Goal: Task Accomplishment & Management: Use online tool/utility

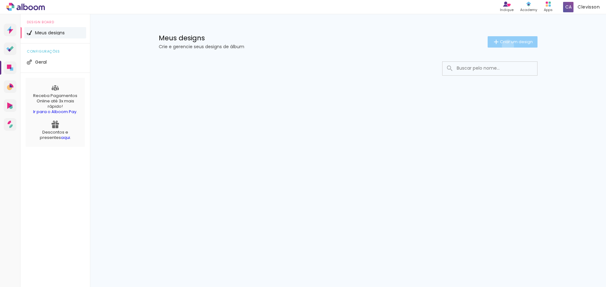
click at [506, 46] on paper-button "Criar um design" at bounding box center [512, 41] width 50 height 11
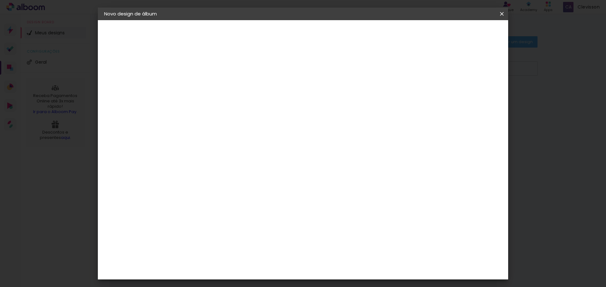
click at [207, 84] on input at bounding box center [207, 85] width 0 height 10
type input "A"
type input "J"
type input "Neto e Jamile"
type paper-input "Neto e Jamile"
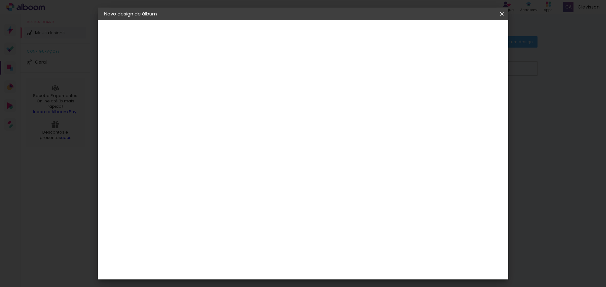
click at [272, 36] on paper-button "Avançar" at bounding box center [256, 33] width 31 height 11
click at [237, 211] on div "AlfaFotoBook" at bounding box center [219, 211] width 33 height 5
click at [0, 0] on slot "Avançar" at bounding box center [0, 0] width 0 height 0
click at [273, 215] on span "30 × 40 cm" at bounding box center [261, 223] width 23 height 17
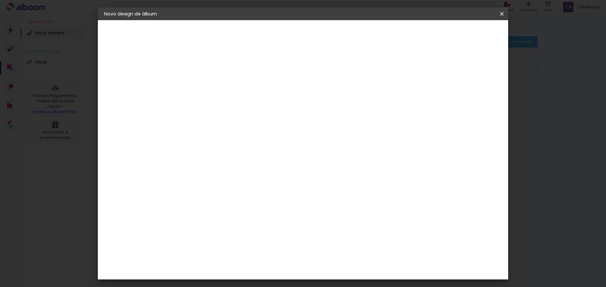
click at [273, 182] on span "20 × 30 cm" at bounding box center [261, 190] width 23 height 17
click at [310, 36] on paper-button "Avançar" at bounding box center [294, 33] width 31 height 11
type input "1"
type paper-input "1"
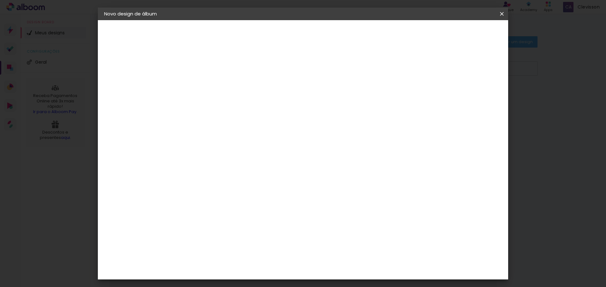
click at [210, 69] on input "1" at bounding box center [203, 68] width 22 height 8
type input "2"
type paper-input "2"
click at [210, 65] on input "2" at bounding box center [203, 68] width 22 height 8
click at [427, 69] on div at bounding box center [424, 68] width 6 height 6
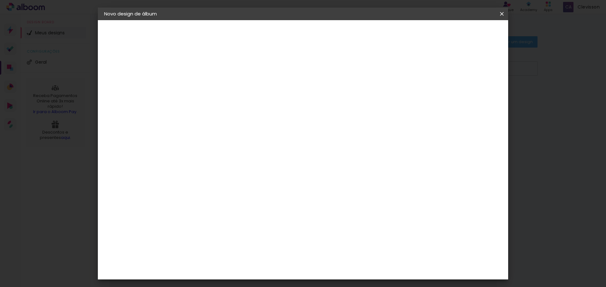
type paper-checkbox "on"
click at [462, 35] on span "Iniciar design" at bounding box center [447, 33] width 29 height 4
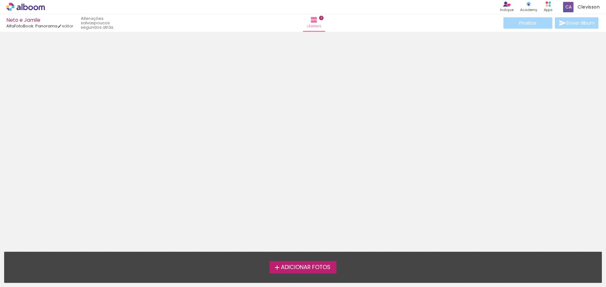
click at [310, 270] on span "Adicionar Fotos" at bounding box center [306, 268] width 50 height 6
click at [0, 0] on input "file" at bounding box center [0, 0] width 0 height 0
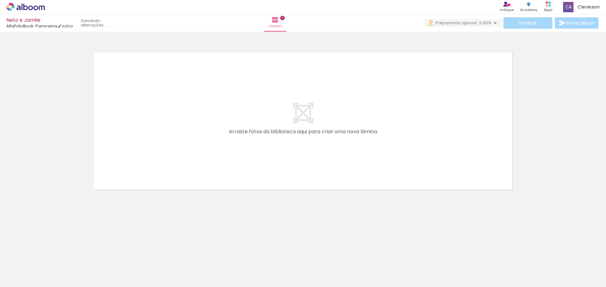
scroll to position [0, 494]
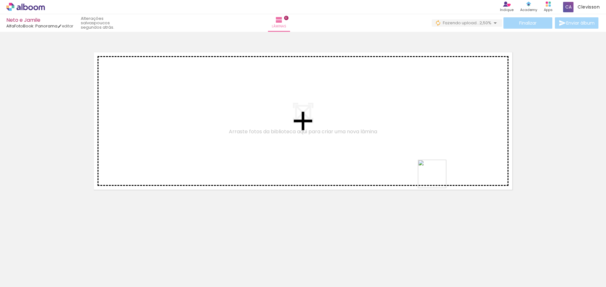
drag, startPoint x: 495, startPoint y: 275, endPoint x: 393, endPoint y: 117, distance: 188.0
click at [394, 118] on quentale-workspace at bounding box center [303, 143] width 606 height 287
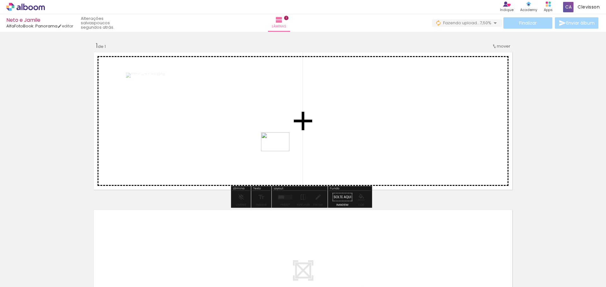
drag, startPoint x: 359, startPoint y: 271, endPoint x: 278, endPoint y: 147, distance: 148.0
click at [278, 147] on quentale-workspace at bounding box center [303, 143] width 606 height 287
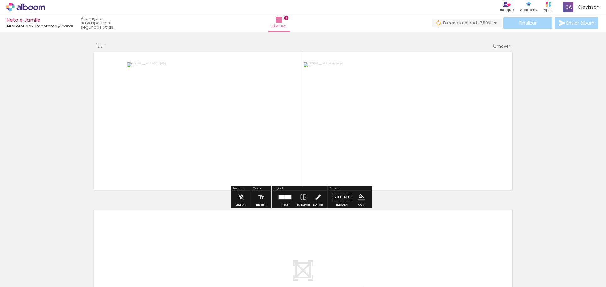
click at [543, 152] on div "Inserir lâmina 1 de 1" at bounding box center [303, 192] width 606 height 316
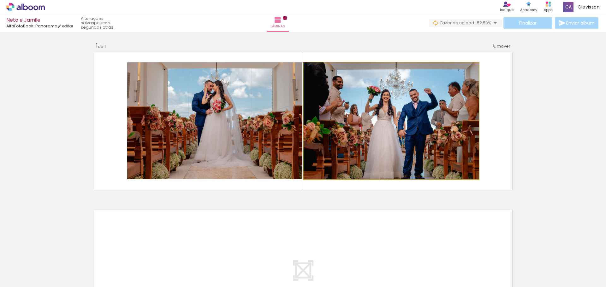
click at [321, 124] on quentale-photo at bounding box center [391, 120] width 175 height 117
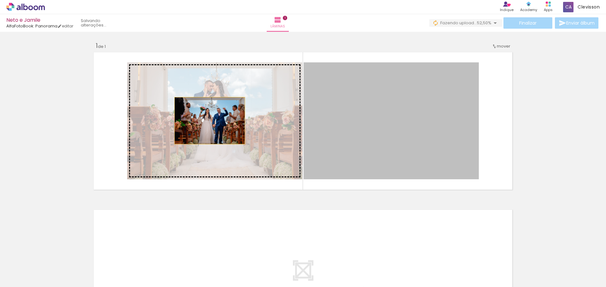
drag, startPoint x: 321, startPoint y: 124, endPoint x: 207, endPoint y: 121, distance: 113.3
click at [0, 0] on slot at bounding box center [0, 0] width 0 height 0
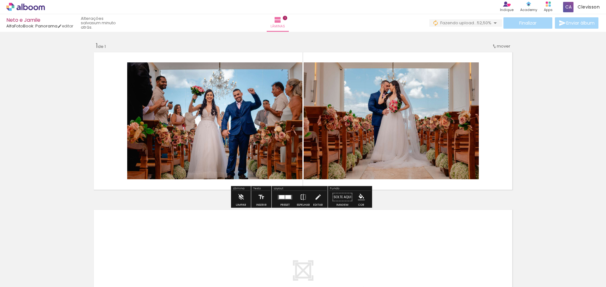
click at [269, 118] on quentale-photo at bounding box center [214, 120] width 175 height 117
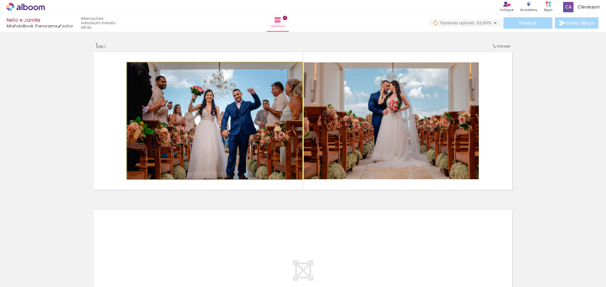
drag, startPoint x: 157, startPoint y: 107, endPoint x: 133, endPoint y: 100, distance: 24.3
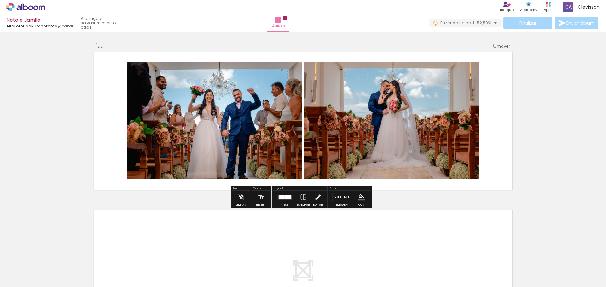
click at [562, 124] on div "Inserir lâmina 1 de 1" at bounding box center [303, 192] width 606 height 316
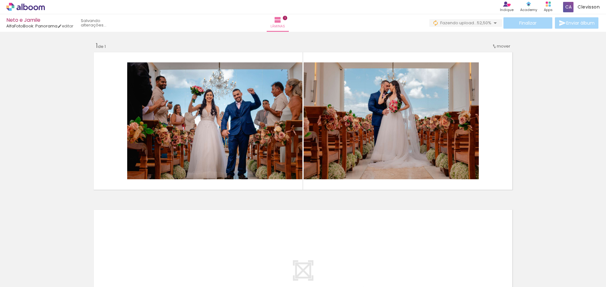
click at [557, 147] on div "Inserir lâmina 1 de 1" at bounding box center [303, 192] width 606 height 316
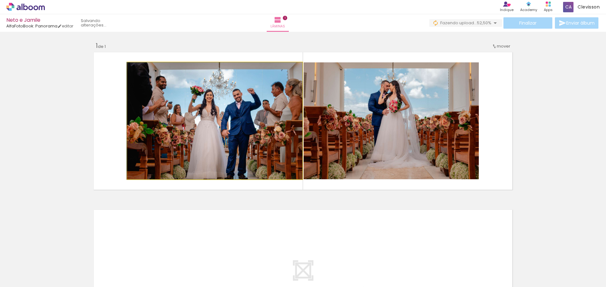
drag, startPoint x: 236, startPoint y: 147, endPoint x: 162, endPoint y: 121, distance: 78.7
drag, startPoint x: 193, startPoint y: 143, endPoint x: 179, endPoint y: 150, distance: 15.4
click at [132, 172] on quentale-photo at bounding box center [214, 120] width 175 height 117
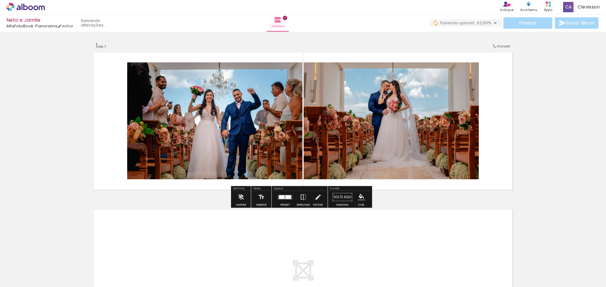
click at [127, 178] on quentale-photo at bounding box center [214, 120] width 175 height 117
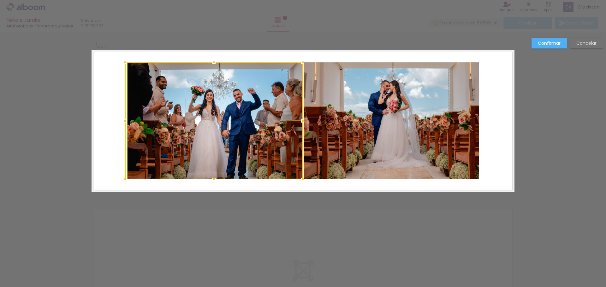
drag, startPoint x: 125, startPoint y: 62, endPoint x: 70, endPoint y: 42, distance: 58.4
click at [70, 42] on div "Inserir lâmina 1 de 1 Confirmar Cancelar" at bounding box center [303, 197] width 606 height 331
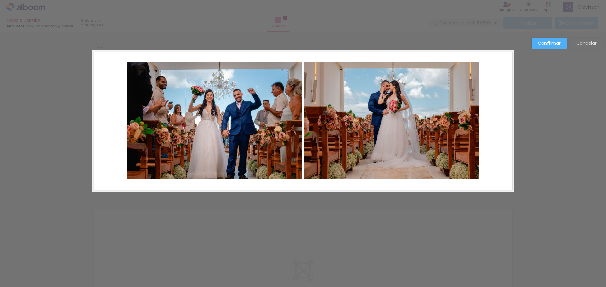
click at [144, 170] on quentale-photo at bounding box center [214, 120] width 175 height 117
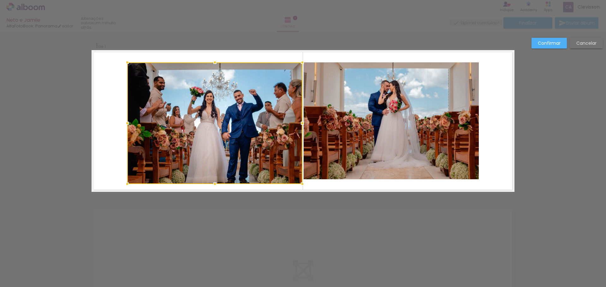
drag, startPoint x: 212, startPoint y: 180, endPoint x: 212, endPoint y: 203, distance: 23.0
click at [207, 225] on div "Inserir lâmina 1 de 1 Confirmar Cancelar" at bounding box center [303, 197] width 606 height 331
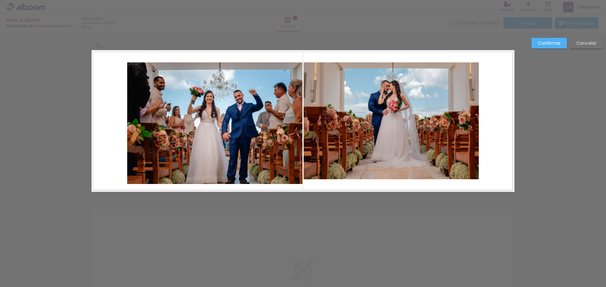
click at [221, 77] on quentale-photo at bounding box center [214, 123] width 175 height 122
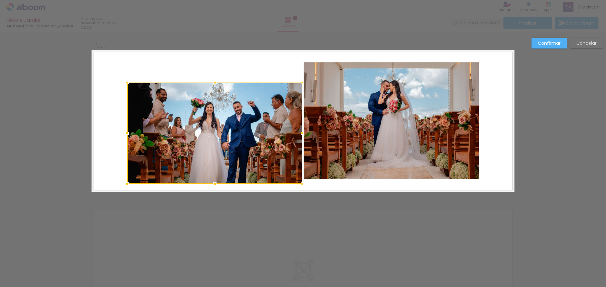
drag, startPoint x: 211, startPoint y: 63, endPoint x: 230, endPoint y: 13, distance: 53.0
click at [230, 0] on div "Neto e Jamile AlfaFotoBook: Panorama editar um minuto atrás. Lâminas 1 Finaliza…" at bounding box center [303, 0] width 606 height 0
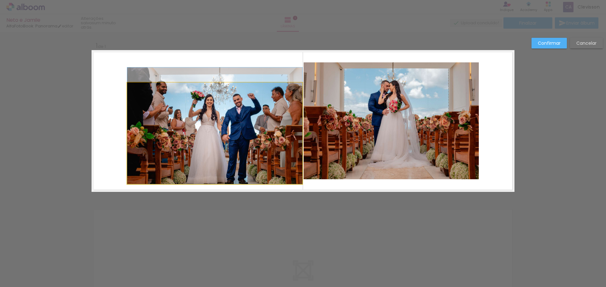
drag, startPoint x: 246, startPoint y: 127, endPoint x: 214, endPoint y: 108, distance: 37.3
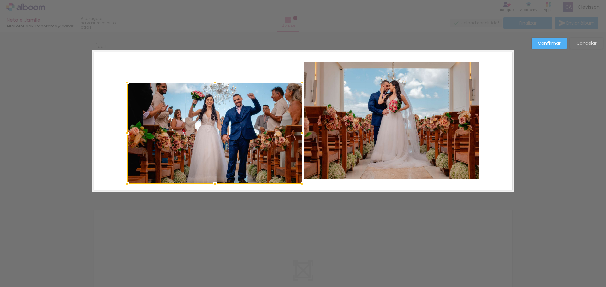
click at [213, 139] on div at bounding box center [214, 134] width 175 height 102
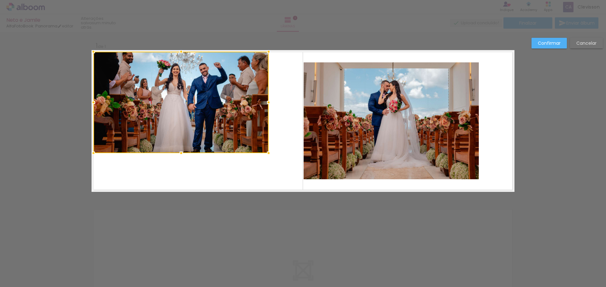
drag, startPoint x: 230, startPoint y: 153, endPoint x: 196, endPoint y: 122, distance: 45.8
click at [196, 122] on div at bounding box center [180, 103] width 175 height 102
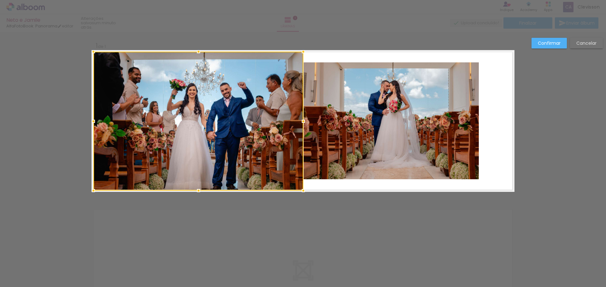
drag, startPoint x: 266, startPoint y: 155, endPoint x: 301, endPoint y: 191, distance: 50.0
click at [301, 191] on div at bounding box center [303, 191] width 13 height 13
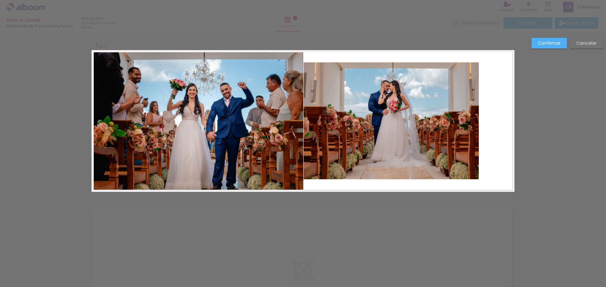
click at [287, 226] on div "Confirmar Cancelar" at bounding box center [303, 197] width 606 height 331
click at [195, 111] on quentale-photo at bounding box center [198, 121] width 210 height 139
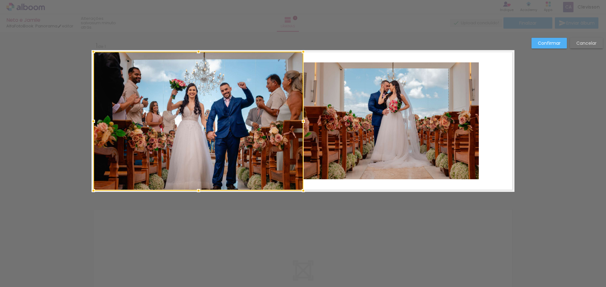
click at [195, 111] on div at bounding box center [198, 121] width 210 height 139
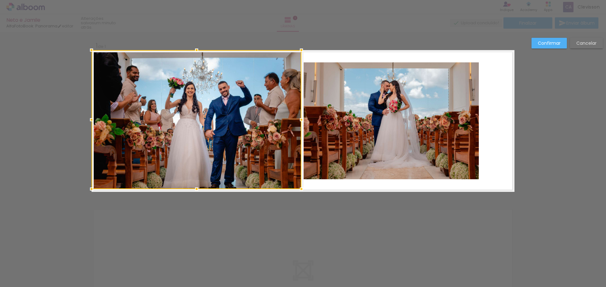
drag, startPoint x: 215, startPoint y: 131, endPoint x: 194, endPoint y: 87, distance: 47.8
click at [194, 88] on div at bounding box center [196, 119] width 210 height 139
click at [358, 217] on div "Confirmar Cancelar" at bounding box center [303, 197] width 606 height 331
click at [431, 143] on quentale-photo at bounding box center [391, 120] width 175 height 117
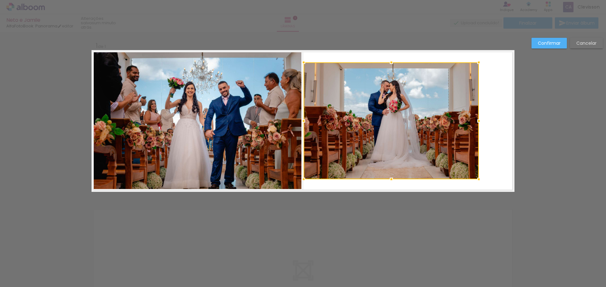
click at [426, 228] on div "Confirmar Cancelar" at bounding box center [303, 197] width 606 height 331
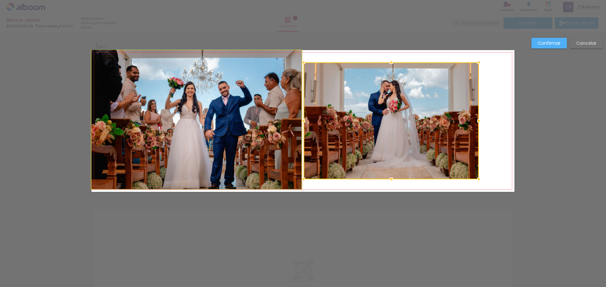
click at [273, 138] on quentale-photo at bounding box center [196, 119] width 210 height 139
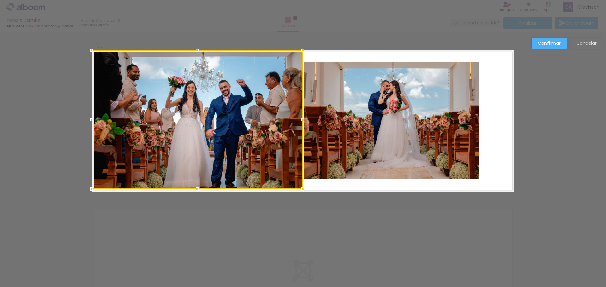
drag, startPoint x: 300, startPoint y: 119, endPoint x: 319, endPoint y: 121, distance: 19.0
click at [319, 121] on album-spread "1 de 1" at bounding box center [302, 121] width 423 height 142
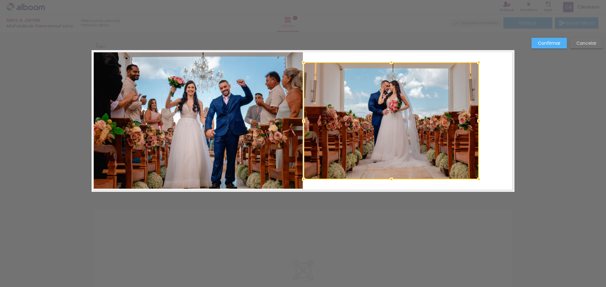
click at [363, 132] on div at bounding box center [391, 120] width 175 height 117
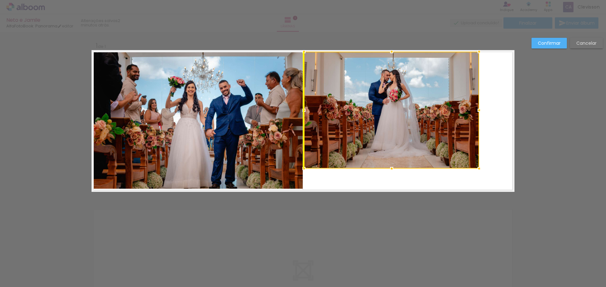
drag, startPoint x: 376, startPoint y: 148, endPoint x: 378, endPoint y: 138, distance: 10.9
click at [378, 138] on div at bounding box center [391, 110] width 175 height 117
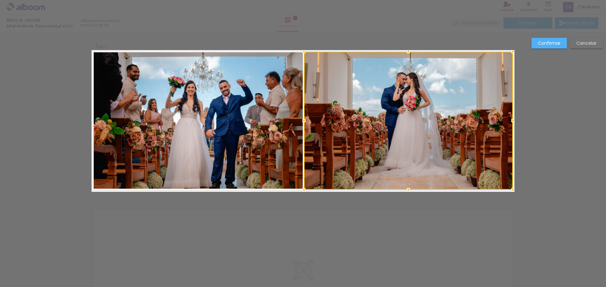
drag, startPoint x: 477, startPoint y: 171, endPoint x: 509, endPoint y: 191, distance: 38.0
click at [509, 191] on div at bounding box center [512, 190] width 13 height 13
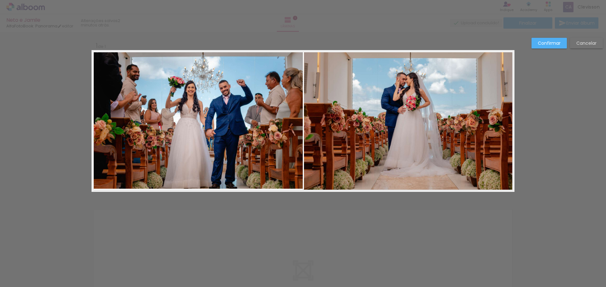
click at [553, 167] on div "Confirmar Cancelar" at bounding box center [303, 197] width 606 height 331
click at [559, 143] on div "Confirmar Cancelar" at bounding box center [303, 197] width 606 height 331
click at [335, 252] on div "Confirmar Cancelar" at bounding box center [303, 197] width 606 height 331
click at [247, 156] on quentale-photo at bounding box center [196, 119] width 211 height 139
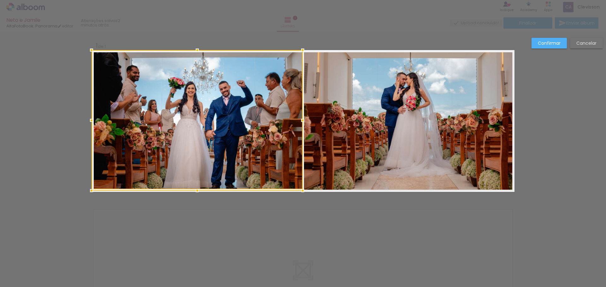
drag, startPoint x: 194, startPoint y: 190, endPoint x: 193, endPoint y: 193, distance: 3.3
click at [193, 193] on div at bounding box center [197, 191] width 13 height 13
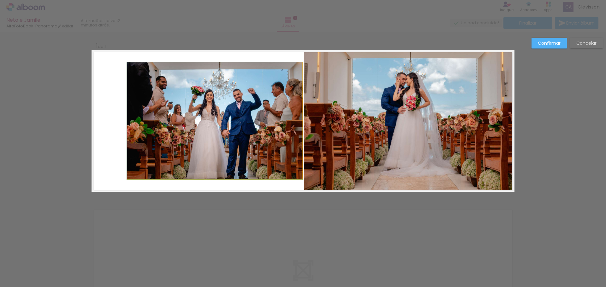
click at [209, 165] on quentale-photo at bounding box center [214, 120] width 175 height 117
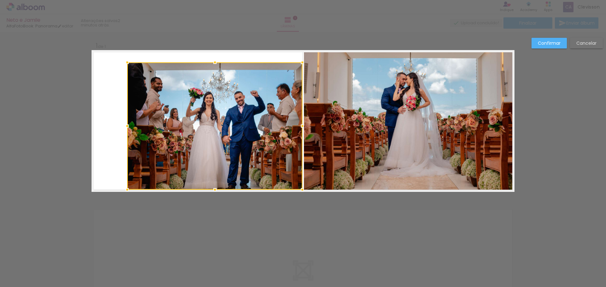
drag, startPoint x: 212, startPoint y: 180, endPoint x: 220, endPoint y: 190, distance: 12.6
click at [220, 190] on div at bounding box center [214, 125] width 175 height 127
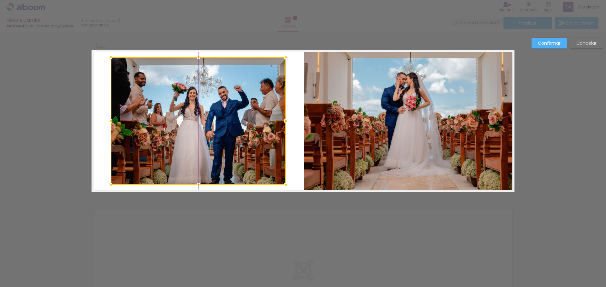
drag, startPoint x: 233, startPoint y: 153, endPoint x: 207, endPoint y: 145, distance: 27.1
click at [207, 145] on div at bounding box center [198, 120] width 175 height 127
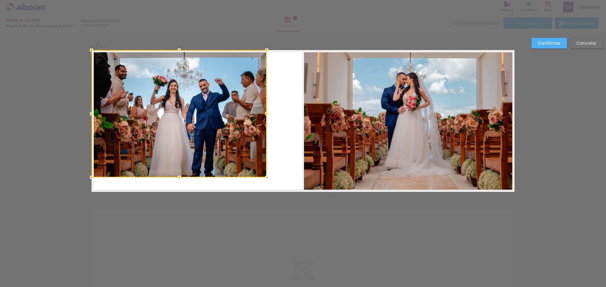
drag, startPoint x: 166, startPoint y: 126, endPoint x: 139, endPoint y: 114, distance: 29.2
click at [139, 114] on div at bounding box center [178, 113] width 175 height 127
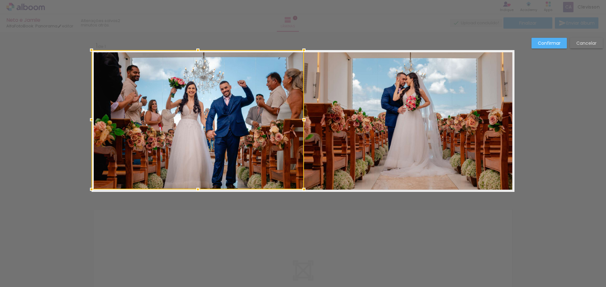
drag, startPoint x: 264, startPoint y: 176, endPoint x: 305, endPoint y: 195, distance: 45.0
click at [305, 195] on div at bounding box center [304, 189] width 13 height 13
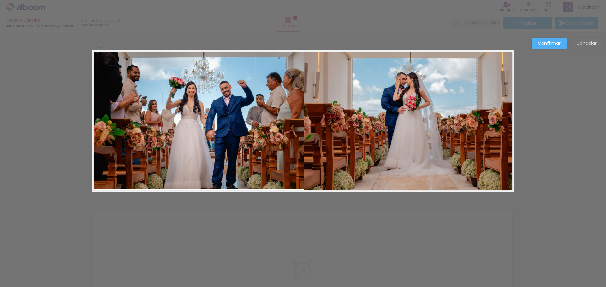
click at [331, 220] on div "Confirmar Cancelar" at bounding box center [303, 197] width 606 height 331
click at [284, 165] on quentale-photo at bounding box center [197, 119] width 212 height 139
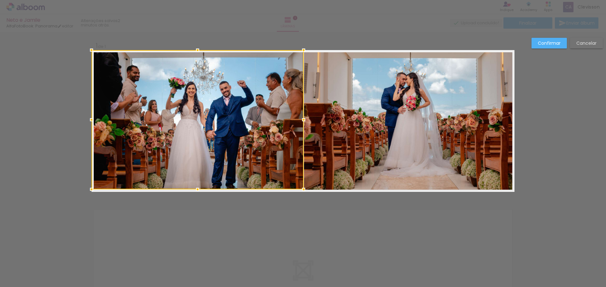
click at [302, 120] on div at bounding box center [303, 120] width 13 height 13
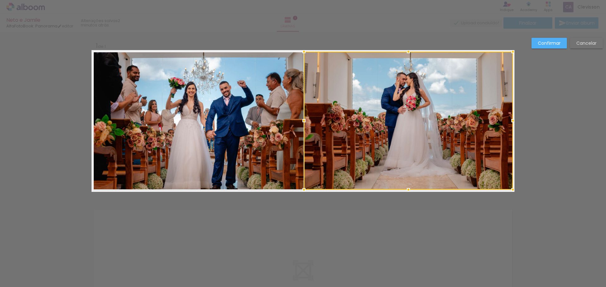
click at [295, 213] on div "Confirmar Cancelar" at bounding box center [303, 197] width 606 height 331
click at [306, 237] on div "Confirmar Cancelar" at bounding box center [303, 197] width 606 height 331
click at [373, 220] on div "Confirmar Cancelar" at bounding box center [303, 197] width 606 height 331
click at [0, 0] on slot "Confirmar" at bounding box center [0, 0] width 0 height 0
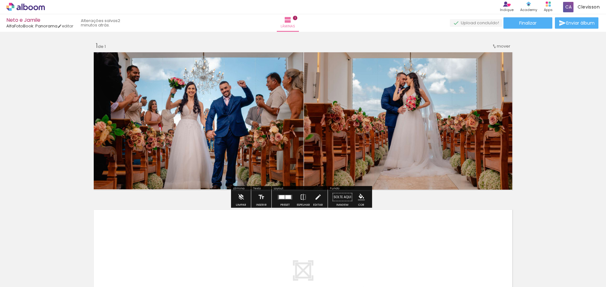
click at [515, 168] on div "Inserir lâmina 1 de 1" at bounding box center [303, 192] width 606 height 316
click at [248, 226] on quentale-layouter at bounding box center [302, 279] width 423 height 142
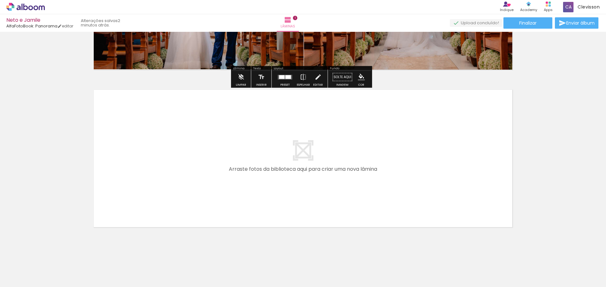
scroll to position [124, 0]
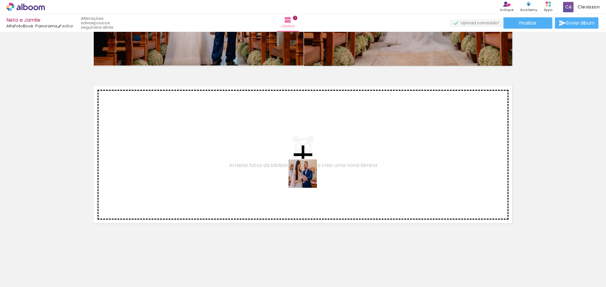
drag, startPoint x: 367, startPoint y: 248, endPoint x: 286, endPoint y: 156, distance: 122.0
click at [286, 156] on quentale-workspace at bounding box center [303, 143] width 606 height 287
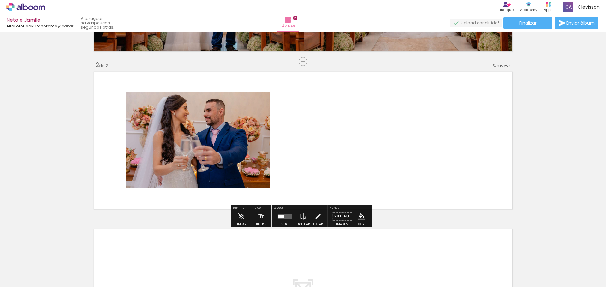
scroll to position [139, 0]
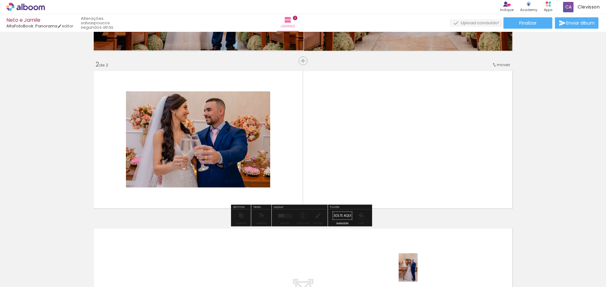
drag, startPoint x: 417, startPoint y: 276, endPoint x: 417, endPoint y: 273, distance: 3.2
click at [417, 273] on div at bounding box center [417, 266] width 21 height 31
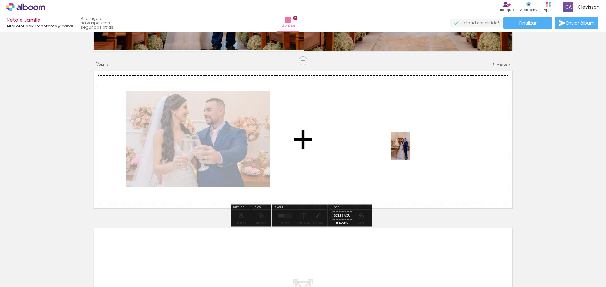
drag, startPoint x: 419, startPoint y: 269, endPoint x: 425, endPoint y: 187, distance: 82.9
click at [410, 140] on quentale-workspace at bounding box center [303, 143] width 606 height 287
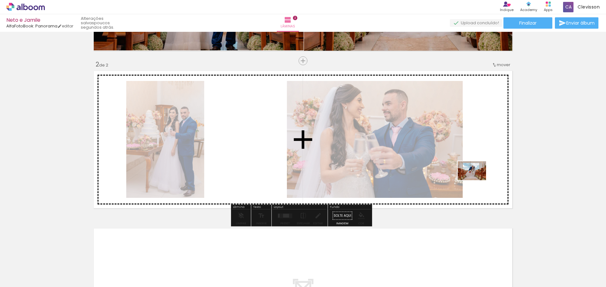
drag, startPoint x: 458, startPoint y: 274, endPoint x: 487, endPoint y: 159, distance: 119.1
click at [487, 158] on quentale-workspace at bounding box center [303, 143] width 606 height 287
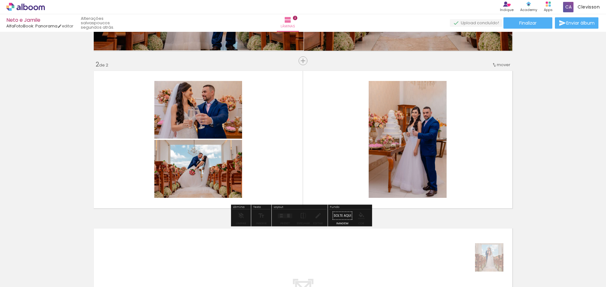
drag, startPoint x: 497, startPoint y: 274, endPoint x: 483, endPoint y: 163, distance: 112.5
click at [476, 142] on quentale-workspace at bounding box center [303, 143] width 606 height 287
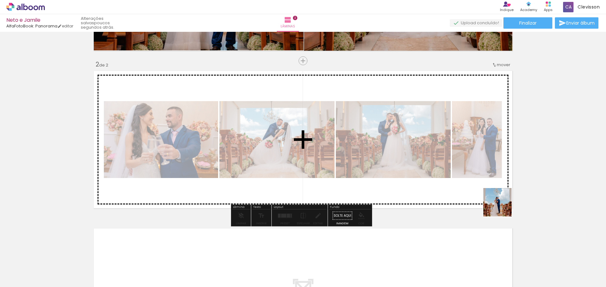
drag, startPoint x: 527, startPoint y: 275, endPoint x: 494, endPoint y: 184, distance: 97.3
click at [492, 163] on quentale-workspace at bounding box center [303, 143] width 606 height 287
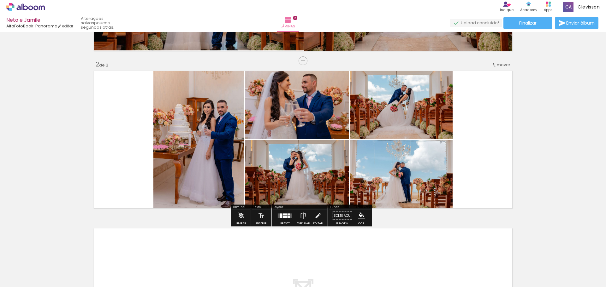
click at [534, 179] on div "Inserir lâmina 1 de 2 Inserir lâmina 2 de 2" at bounding box center [303, 132] width 606 height 474
click at [280, 223] on div "Preset" at bounding box center [284, 223] width 9 height 3
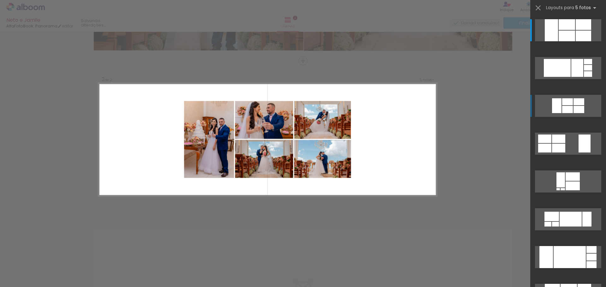
click at [570, 108] on quentale-layouter at bounding box center [568, 106] width 66 height 22
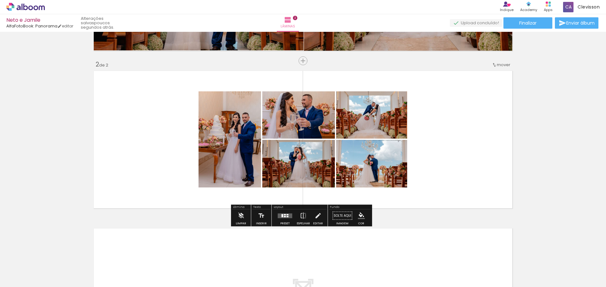
click at [281, 221] on div at bounding box center [284, 216] width 17 height 13
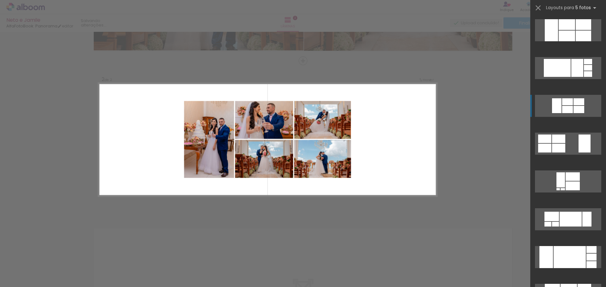
scroll to position [76, 0]
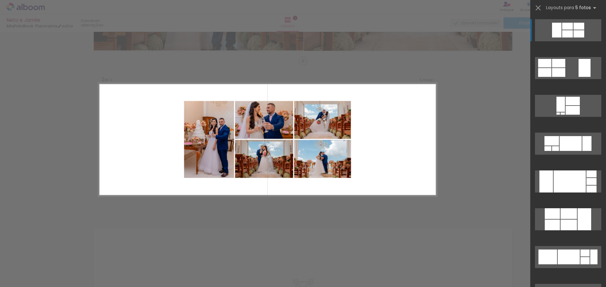
click at [399, 236] on div "Confirmar Cancelar" at bounding box center [303, 137] width 606 height 488
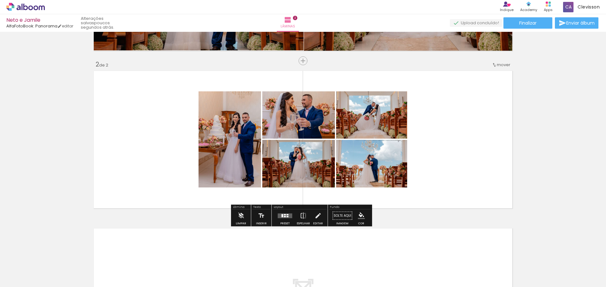
click at [371, 255] on iron-icon at bounding box center [368, 253] width 7 height 7
click at [369, 254] on iron-icon at bounding box center [368, 253] width 7 height 7
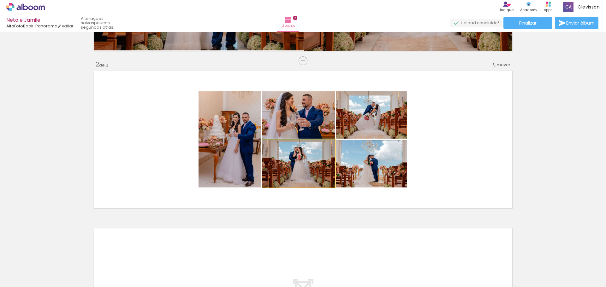
click at [314, 169] on quentale-photo at bounding box center [298, 164] width 73 height 48
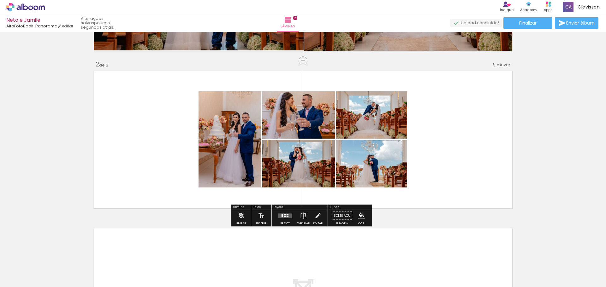
click at [354, 164] on quentale-photo at bounding box center [371, 164] width 71 height 48
drag, startPoint x: 354, startPoint y: 164, endPoint x: 457, endPoint y: 153, distance: 104.1
click at [457, 153] on quentale-layouter at bounding box center [302, 140] width 423 height 142
click at [365, 170] on quentale-photo at bounding box center [371, 164] width 71 height 48
click at [237, 216] on iron-icon at bounding box center [240, 216] width 7 height 13
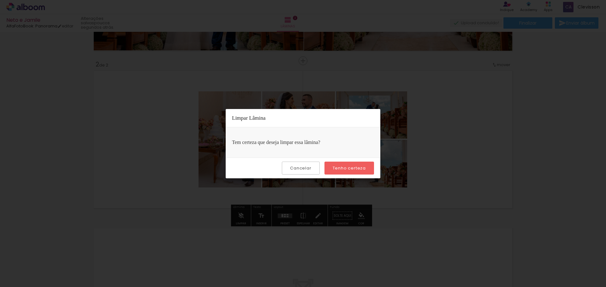
click at [0, 0] on slot "Tenho certeza" at bounding box center [0, 0] width 0 height 0
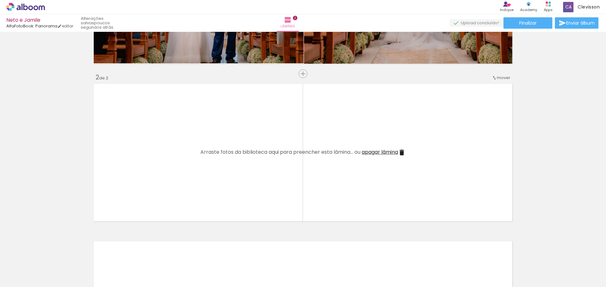
scroll to position [0, 0]
drag, startPoint x: 69, startPoint y: 271, endPoint x: 208, endPoint y: 156, distance: 181.3
click at [208, 156] on quentale-workspace at bounding box center [303, 143] width 606 height 287
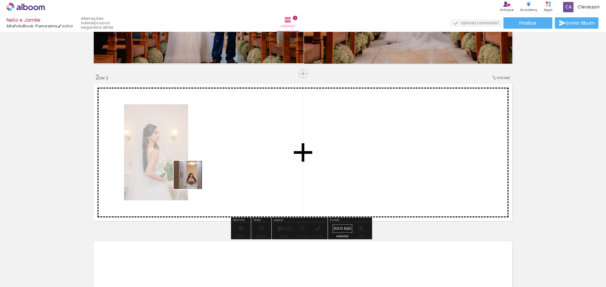
drag, startPoint x: 110, startPoint y: 268, endPoint x: 212, endPoint y: 222, distance: 112.1
click at [223, 149] on quentale-workspace at bounding box center [303, 143] width 606 height 287
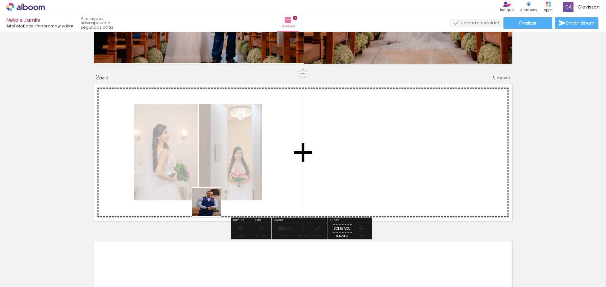
drag, startPoint x: 144, startPoint y: 275, endPoint x: 300, endPoint y: 225, distance: 163.6
click at [365, 123] on quentale-workspace at bounding box center [303, 143] width 606 height 287
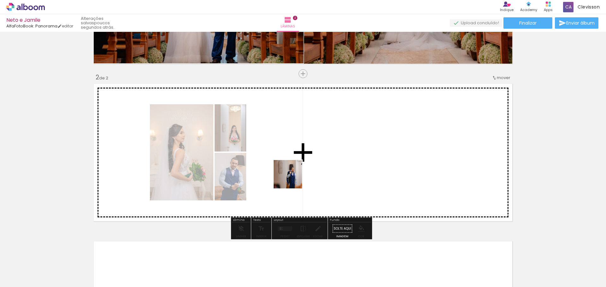
drag, startPoint x: 233, startPoint y: 223, endPoint x: 320, endPoint y: 154, distance: 110.9
click at [320, 154] on quentale-workspace at bounding box center [303, 143] width 606 height 287
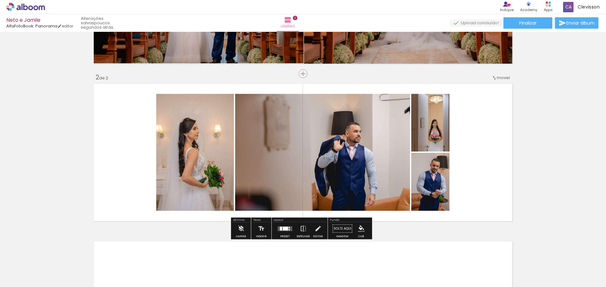
click at [516, 164] on div "Inserir lâmina 1 de 2 Inserir lâmina 2 de 2" at bounding box center [303, 145] width 606 height 474
click at [280, 232] on div at bounding box center [284, 229] width 17 height 13
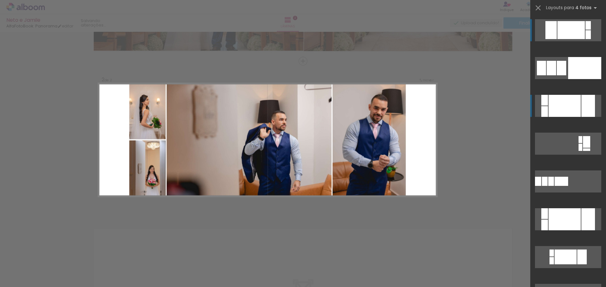
scroll to position [139, 0]
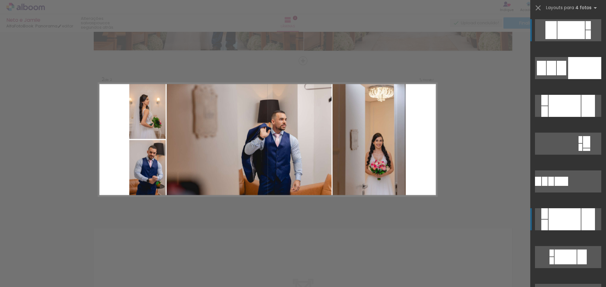
click at [562, 223] on div at bounding box center [564, 220] width 32 height 22
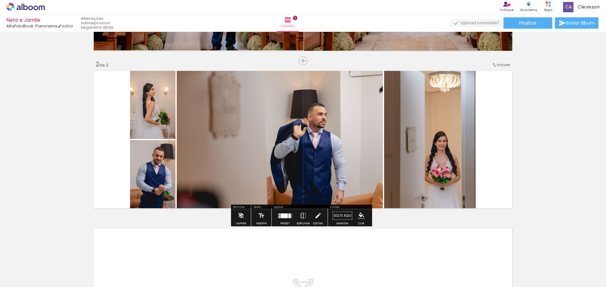
click at [497, 166] on quentale-layouter at bounding box center [302, 140] width 423 height 142
click at [362, 217] on iron-icon "color picker" at bounding box center [361, 216] width 7 height 7
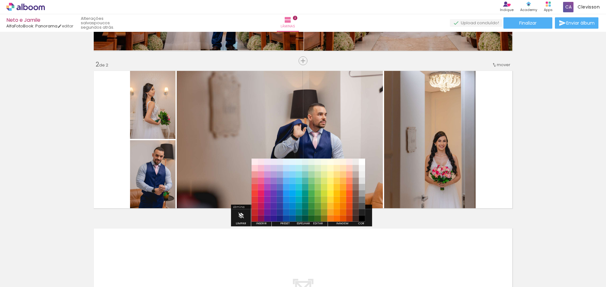
click at [362, 217] on paper-item "#000000" at bounding box center [362, 219] width 6 height 6
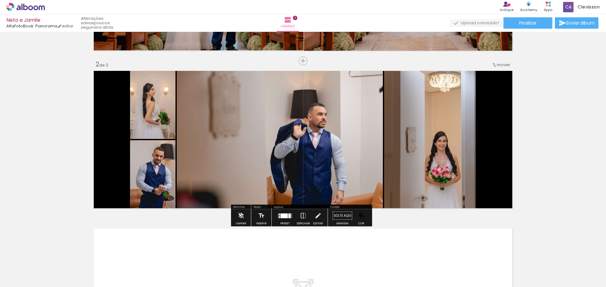
click at [429, 220] on div "Inserir lâmina 1 de 2 Inserir lâmina 2 de 2" at bounding box center [303, 132] width 606 height 474
click at [582, 182] on div "Inserir lâmina 1 de 2 Inserir lâmina 2 de 2" at bounding box center [303, 132] width 606 height 474
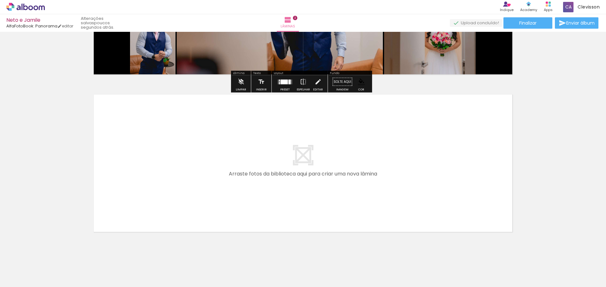
scroll to position [282, 0]
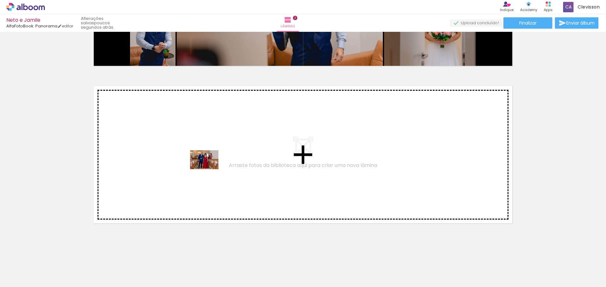
drag, startPoint x: 210, startPoint y: 274, endPoint x: 209, endPoint y: 169, distance: 104.4
click at [209, 169] on quentale-workspace at bounding box center [303, 143] width 606 height 287
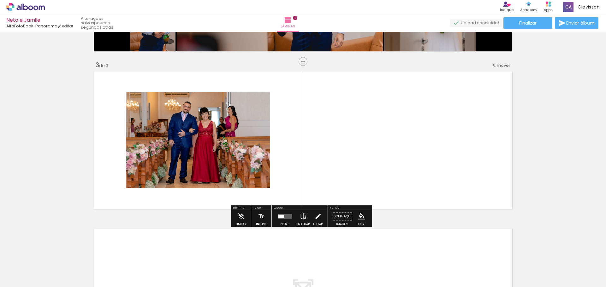
scroll to position [297, 0]
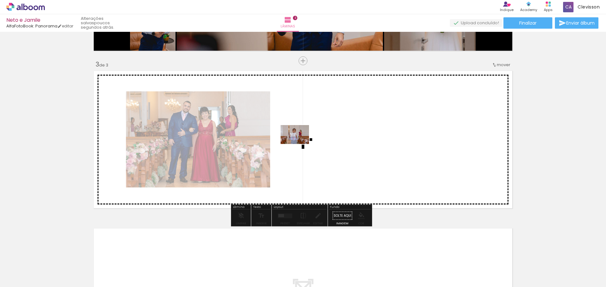
drag, startPoint x: 250, startPoint y: 276, endPoint x: 299, endPoint y: 144, distance: 141.1
click at [299, 144] on quentale-workspace at bounding box center [303, 143] width 606 height 287
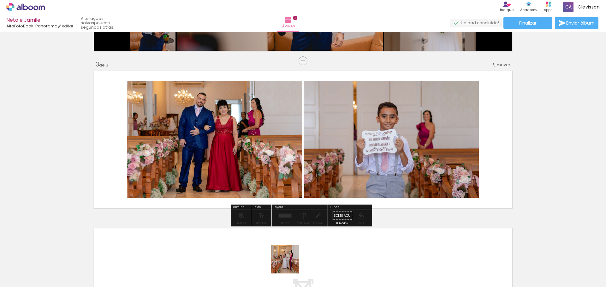
drag, startPoint x: 284, startPoint y: 270, endPoint x: 354, endPoint y: 197, distance: 101.5
click at [367, 166] on quentale-workspace at bounding box center [303, 143] width 606 height 287
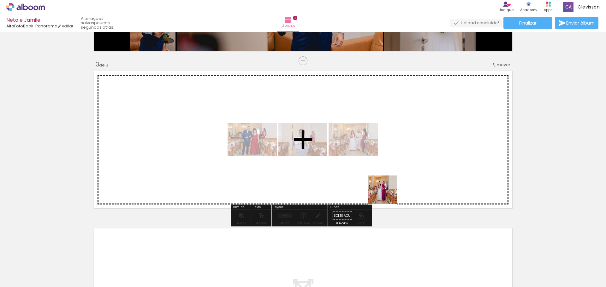
drag, startPoint x: 321, startPoint y: 267, endPoint x: 404, endPoint y: 179, distance: 120.7
click at [405, 173] on quentale-workspace at bounding box center [303, 143] width 606 height 287
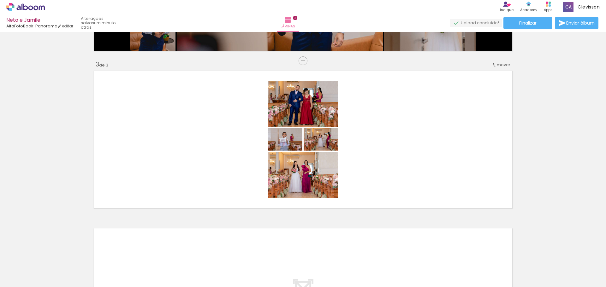
drag, startPoint x: 359, startPoint y: 270, endPoint x: 404, endPoint y: 176, distance: 104.2
click at [404, 176] on quentale-workspace at bounding box center [303, 143] width 606 height 287
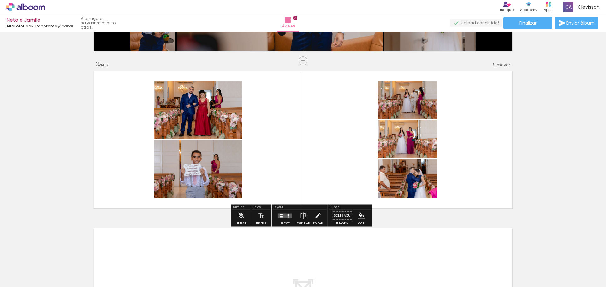
click at [289, 217] on quentale-layouter at bounding box center [285, 216] width 15 height 5
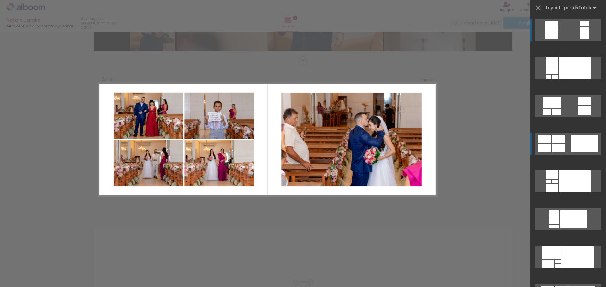
click at [586, 144] on div at bounding box center [584, 144] width 27 height 18
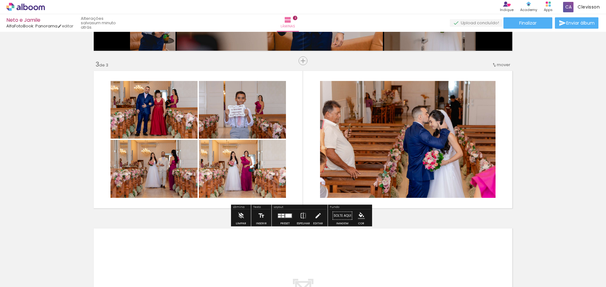
click at [157, 173] on quentale-photo at bounding box center [153, 169] width 87 height 58
click at [146, 120] on quentale-photo at bounding box center [153, 110] width 87 height 58
click at [164, 168] on quentale-photo at bounding box center [153, 169] width 87 height 58
click at [222, 168] on quentale-photo at bounding box center [242, 169] width 87 height 58
click at [249, 127] on quentale-photo at bounding box center [242, 110] width 87 height 58
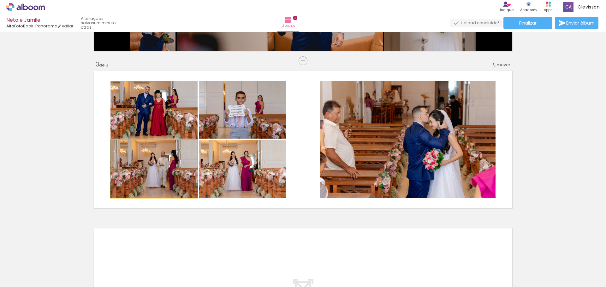
click at [113, 196] on quentale-photo at bounding box center [153, 169] width 87 height 58
drag, startPoint x: 125, startPoint y: 182, endPoint x: 110, endPoint y: 187, distance: 15.4
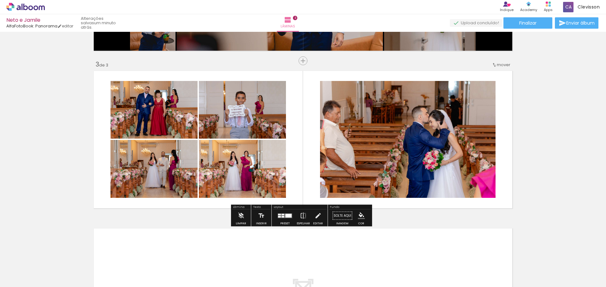
click at [487, 203] on quentale-layouter at bounding box center [302, 140] width 423 height 142
click at [355, 216] on paper-menu-button "#ffebee #ffcdd2 #ef9a9a #e57373 #ef5350 #f44336 #e53935 #d32f2f #c62828 #b71c1c…" at bounding box center [361, 216] width 12 height 12
click at [358, 216] on iron-icon "color picker" at bounding box center [361, 216] width 7 height 7
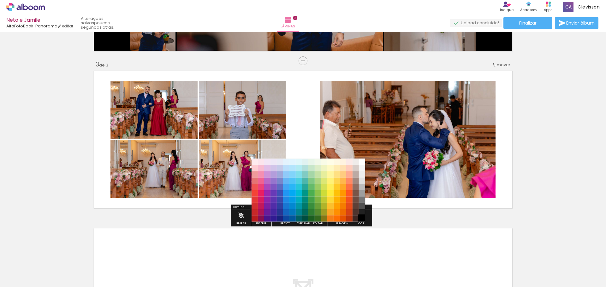
click at [361, 219] on paper-item "#000000" at bounding box center [362, 219] width 6 height 6
click at [361, 217] on paper-item "#000000" at bounding box center [362, 219] width 6 height 6
click at [361, 218] on paper-item "#000000" at bounding box center [362, 219] width 6 height 6
click at [517, 179] on div "Inserir lâmina 1 de 3 Inserir lâmina 2 de 3 Inserir lâmina 3 de 3" at bounding box center [303, 52] width 606 height 631
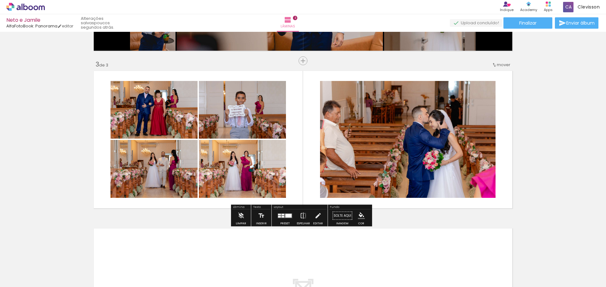
click at [297, 92] on quentale-layouter at bounding box center [302, 140] width 423 height 142
click at [360, 217] on iron-icon "color picker" at bounding box center [361, 216] width 7 height 7
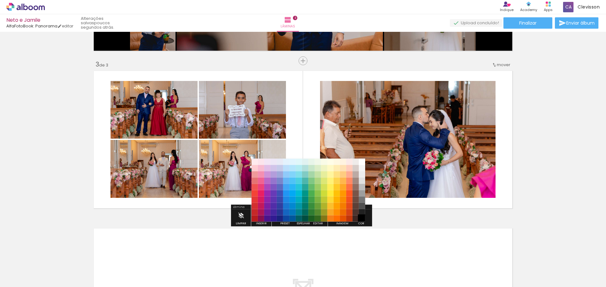
click at [363, 219] on paper-item "#000000" at bounding box center [362, 219] width 6 height 6
click at [360, 218] on paper-item "#000000" at bounding box center [362, 219] width 6 height 6
click at [360, 214] on paper-item "#212121" at bounding box center [362, 212] width 6 height 6
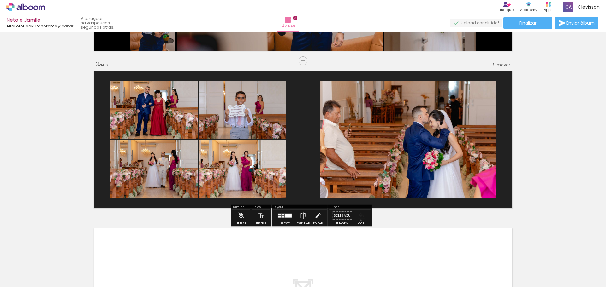
click at [358, 221] on paper-menu-button "#ffebee #ffcdd2 #ef9a9a #e57373 #ef5350 #f44336 #e53935 #d32f2f #c62828 #b71c1c…" at bounding box center [361, 216] width 12 height 12
drag, startPoint x: 358, startPoint y: 221, endPoint x: 340, endPoint y: 230, distance: 19.9
click at [346, 229] on div "Inserir lâmina 1 de 3 Inserir lâmina 2 de 3 Inserir lâmina 3 de 3" at bounding box center [303, 52] width 606 height 631
drag, startPoint x: 322, startPoint y: 207, endPoint x: 333, endPoint y: 222, distance: 18.7
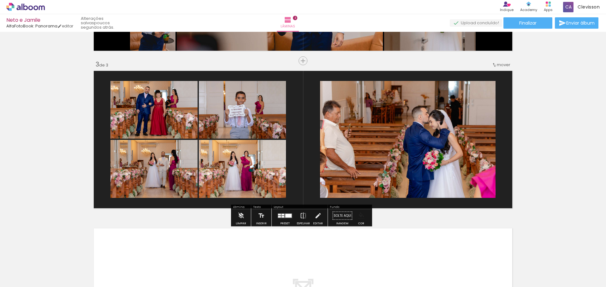
click at [307, 225] on div "Layout Preset Espelhar Editar" at bounding box center [300, 216] width 56 height 22
click at [360, 214] on iron-icon "color picker" at bounding box center [361, 216] width 7 height 7
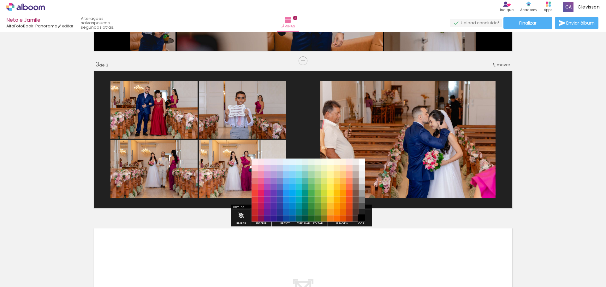
click at [361, 219] on paper-item "#000000" at bounding box center [362, 219] width 6 height 6
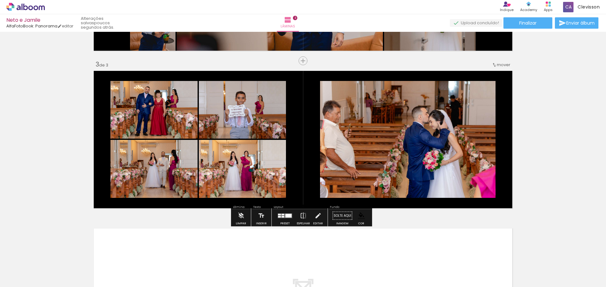
click at [563, 160] on div "Inserir lâmina 1 de 3 Inserir lâmina 2 de 3 Inserir lâmina 3 de 3" at bounding box center [303, 52] width 606 height 631
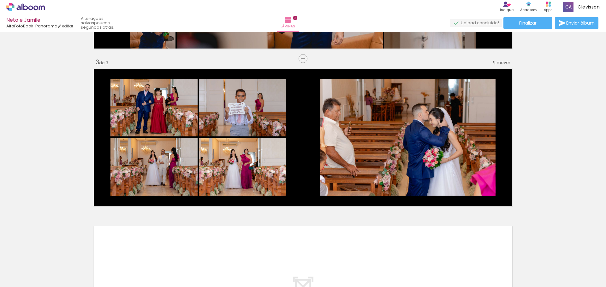
scroll to position [379, 0]
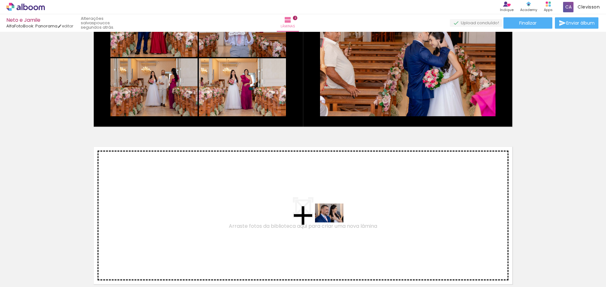
drag, startPoint x: 389, startPoint y: 274, endPoint x: 303, endPoint y: 207, distance: 109.0
click at [303, 207] on quentale-workspace at bounding box center [303, 143] width 606 height 287
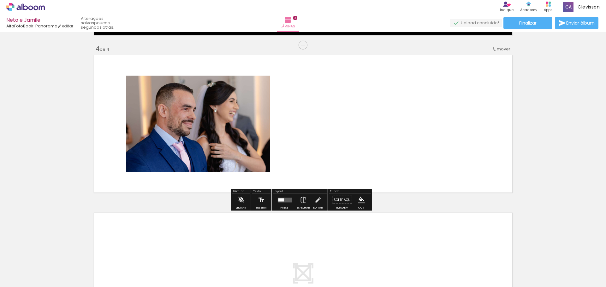
scroll to position [478, 0]
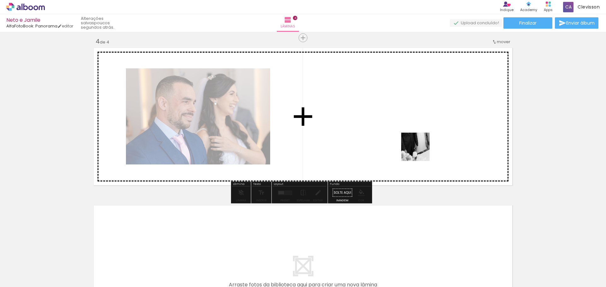
drag, startPoint x: 417, startPoint y: 209, endPoint x: 421, endPoint y: 141, distance: 67.6
click at [421, 141] on quentale-workspace at bounding box center [303, 143] width 606 height 287
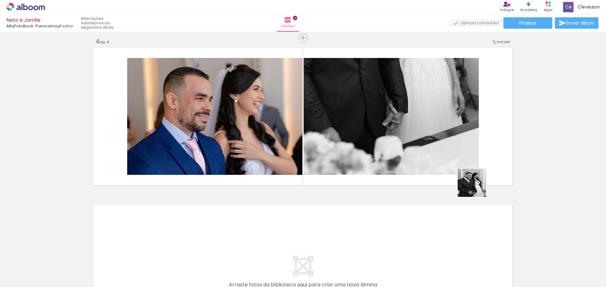
drag, startPoint x: 454, startPoint y: 273, endPoint x: 492, endPoint y: 162, distance: 116.8
click at [492, 162] on quentale-workspace at bounding box center [303, 143] width 606 height 287
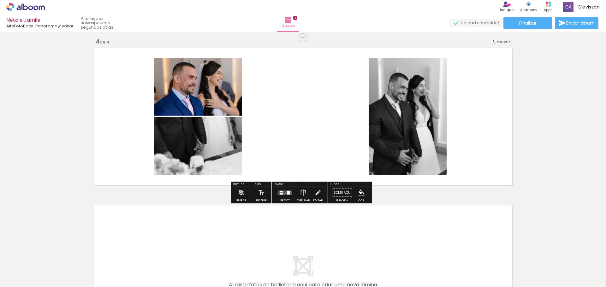
click at [288, 191] on quentale-layouter at bounding box center [285, 193] width 15 height 5
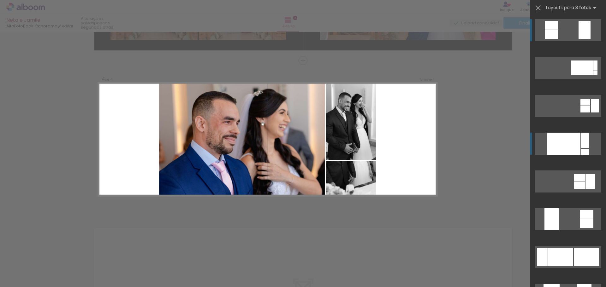
scroll to position [455, 0]
click at [553, 145] on div at bounding box center [563, 144] width 33 height 22
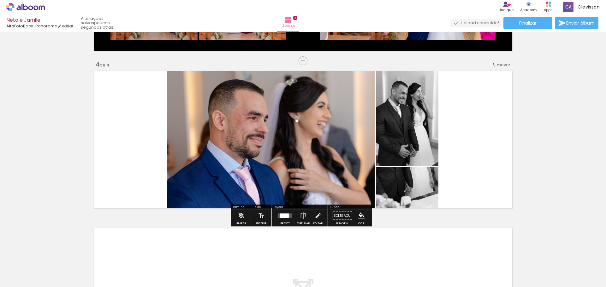
click at [286, 217] on div at bounding box center [284, 216] width 9 height 5
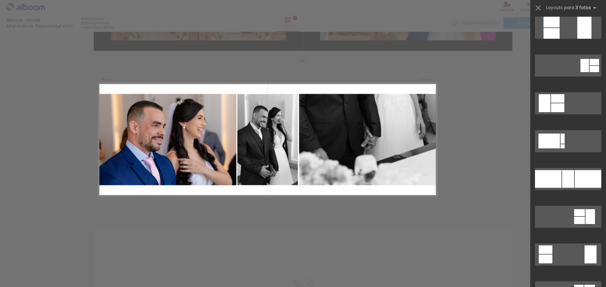
scroll to position [271, 0]
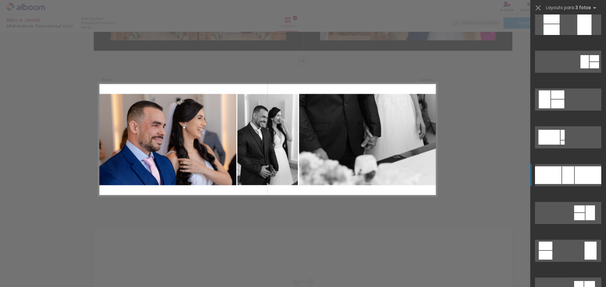
click at [567, 173] on div at bounding box center [568, 176] width 12 height 18
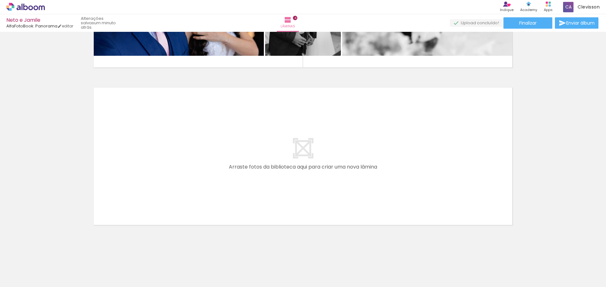
scroll to position [597, 0]
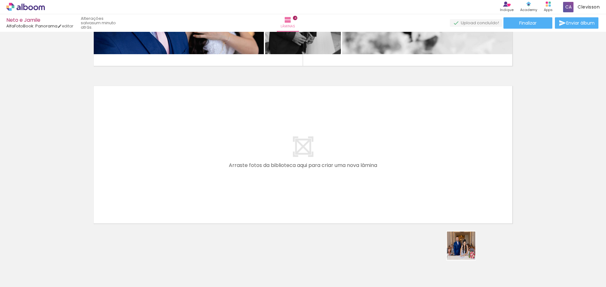
drag, startPoint x: 481, startPoint y: 275, endPoint x: 385, endPoint y: 169, distance: 143.1
click at [385, 169] on quentale-workspace at bounding box center [303, 143] width 606 height 287
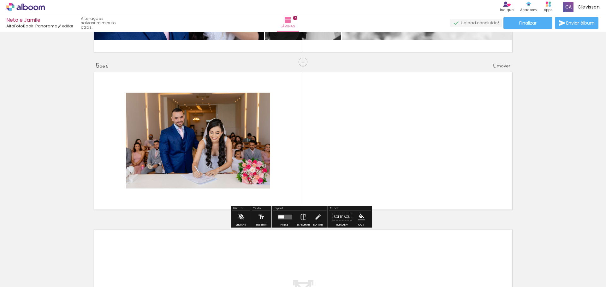
scroll to position [612, 0]
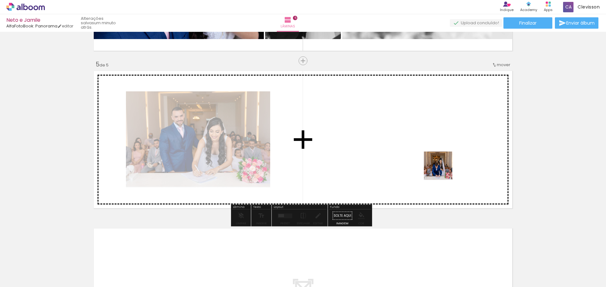
drag, startPoint x: 516, startPoint y: 268, endPoint x: 430, endPoint y: 161, distance: 136.2
click at [430, 161] on quentale-workspace at bounding box center [303, 143] width 606 height 287
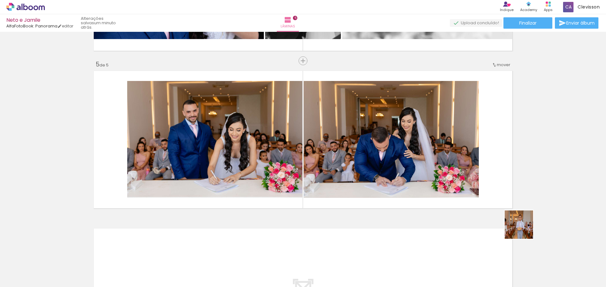
drag, startPoint x: 561, startPoint y: 273, endPoint x: 482, endPoint y: 180, distance: 121.8
click at [482, 181] on quentale-workspace at bounding box center [303, 143] width 606 height 287
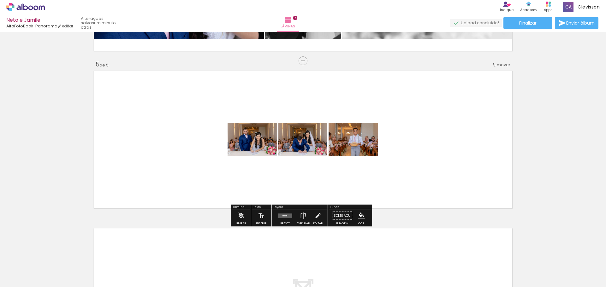
drag, startPoint x: 584, startPoint y: 274, endPoint x: 468, endPoint y: 178, distance: 150.4
click at [468, 180] on quentale-workspace at bounding box center [303, 143] width 606 height 287
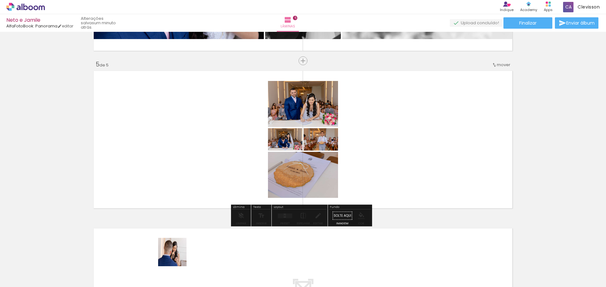
drag, startPoint x: 178, startPoint y: 269, endPoint x: 215, endPoint y: 160, distance: 115.0
click at [204, 113] on quentale-workspace at bounding box center [303, 143] width 606 height 287
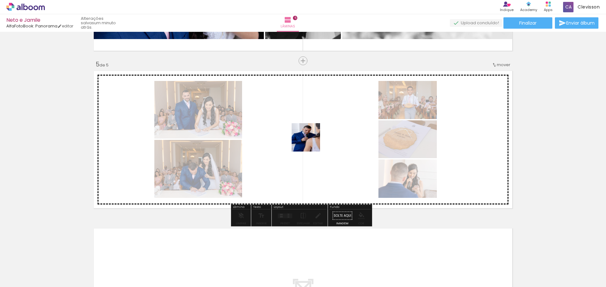
drag, startPoint x: 210, startPoint y: 277, endPoint x: 333, endPoint y: 151, distance: 175.4
click at [324, 130] on quentale-workspace at bounding box center [303, 143] width 606 height 287
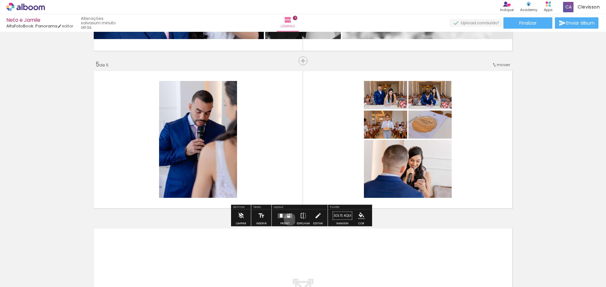
click at [288, 219] on div at bounding box center [284, 216] width 17 height 13
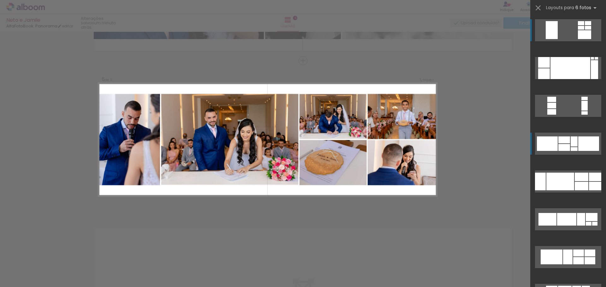
click at [563, 146] on div at bounding box center [564, 147] width 12 height 7
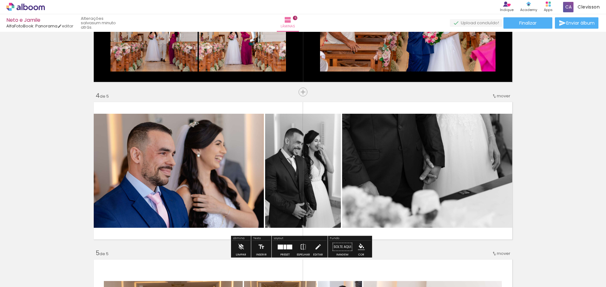
scroll to position [423, 0]
click at [449, 110] on quentale-layouter at bounding box center [302, 171] width 423 height 142
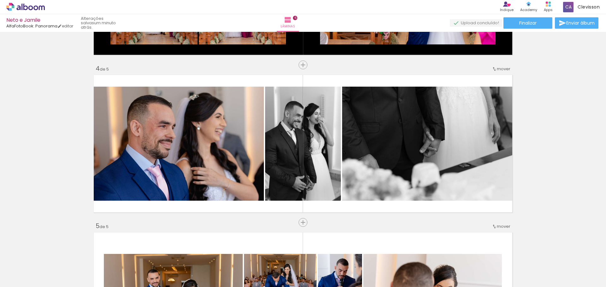
scroll to position [455, 0]
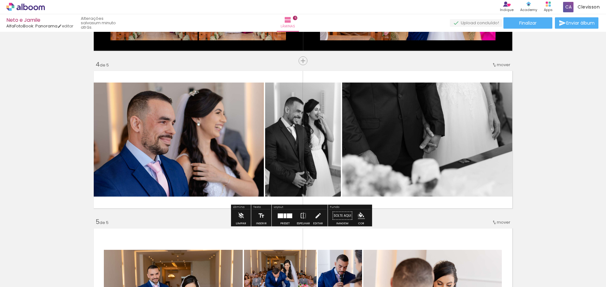
click at [358, 216] on iron-icon "color picker" at bounding box center [361, 216] width 7 height 7
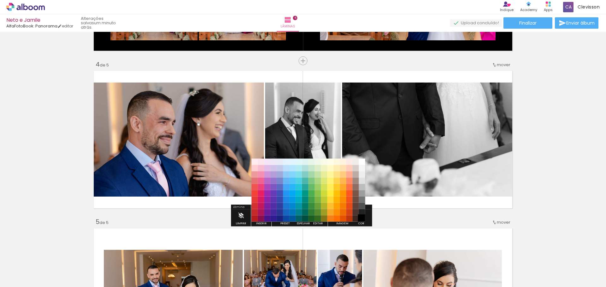
click at [361, 217] on paper-item "#000000" at bounding box center [362, 219] width 6 height 6
click at [359, 217] on paper-item "#000000" at bounding box center [362, 219] width 6 height 6
click at [359, 216] on paper-item "#000000" at bounding box center [362, 219] width 6 height 6
click at [359, 217] on paper-item "#000000" at bounding box center [362, 219] width 6 height 6
click at [361, 221] on paper-item "#000000" at bounding box center [362, 219] width 6 height 6
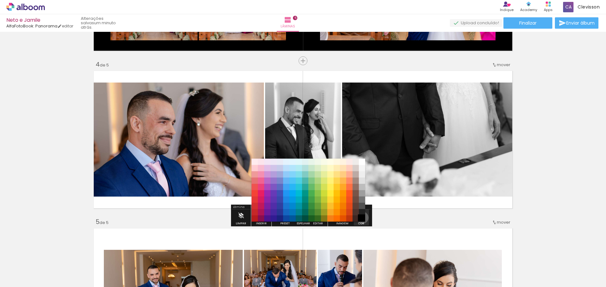
click at [361, 221] on paper-item "#000000" at bounding box center [362, 219] width 6 height 6
click at [362, 220] on paper-item "#000000" at bounding box center [362, 219] width 6 height 6
drag, startPoint x: 362, startPoint y: 220, endPoint x: 360, endPoint y: 217, distance: 3.9
click at [360, 218] on paper-item "#000000" at bounding box center [362, 219] width 6 height 6
drag, startPoint x: 360, startPoint y: 217, endPoint x: 357, endPoint y: 215, distance: 3.7
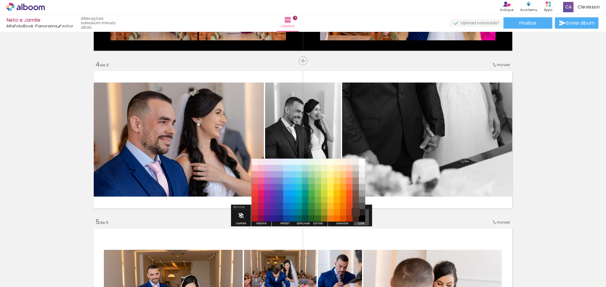
click at [359, 217] on paper-item "#000000" at bounding box center [362, 219] width 6 height 6
click at [356, 215] on paper-item "#4e342e" at bounding box center [355, 212] width 6 height 6
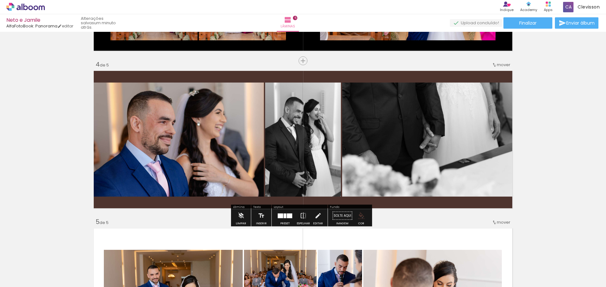
click at [360, 218] on iron-icon "color picker" at bounding box center [361, 216] width 7 height 7
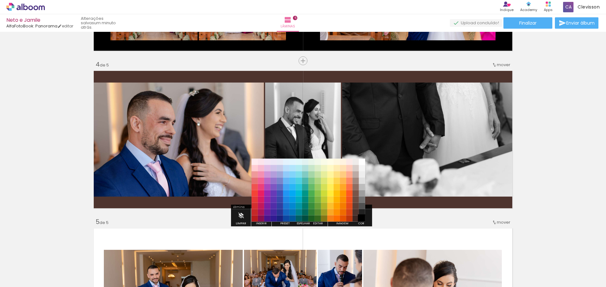
click at [361, 218] on paper-item "#000000" at bounding box center [362, 219] width 6 height 6
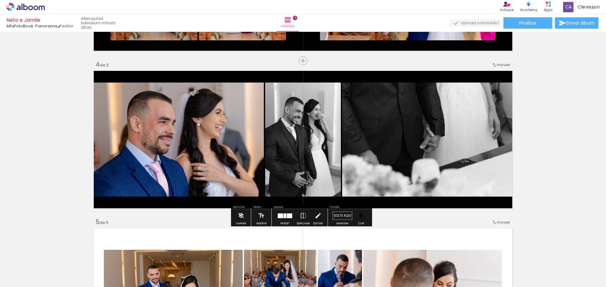
click at [418, 219] on div "Inserir lâmina 1 de 5 Inserir lâmina 2 de 5 Inserir lâmina 3 de 5 Inserir lâmin…" at bounding box center [303, 52] width 606 height 947
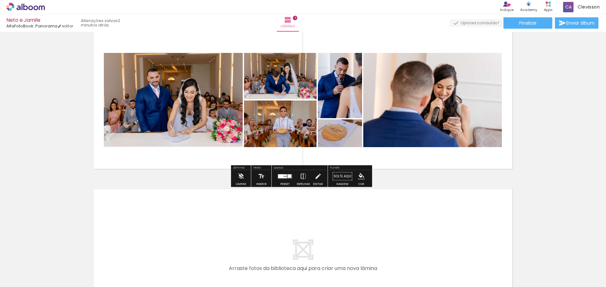
scroll to position [675, 0]
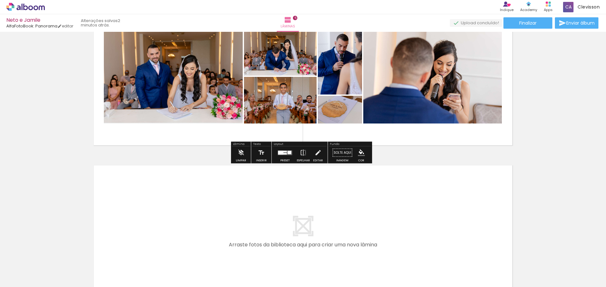
click at [357, 156] on paper-menu-button "#ffebee #ffcdd2 #ef9a9a #e57373 #ef5350 #f44336 #e53935 #d32f2f #c62828 #b71c1c…" at bounding box center [361, 153] width 12 height 12
click at [358, 153] on iron-icon "color picker" at bounding box center [361, 153] width 7 height 7
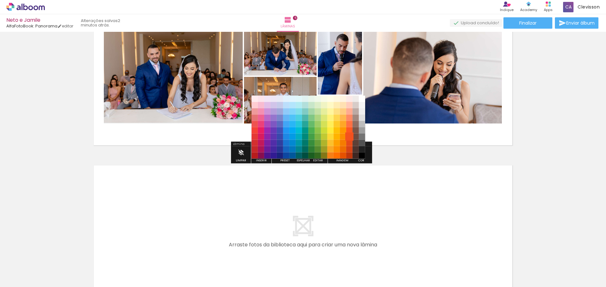
click at [348, 137] on paper-item "#f4511e" at bounding box center [349, 137] width 6 height 6
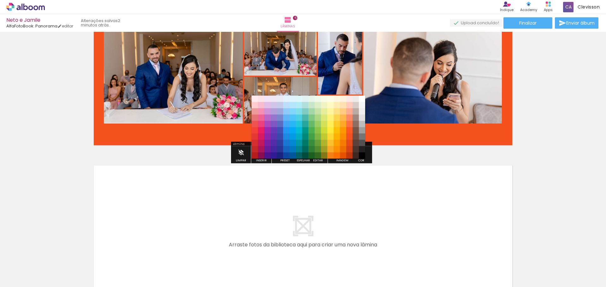
scroll to position [0, 456]
click at [361, 155] on paper-item "#000000" at bounding box center [362, 156] width 6 height 6
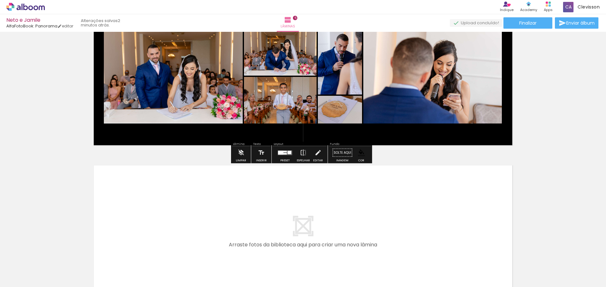
drag, startPoint x: 515, startPoint y: 133, endPoint x: 523, endPoint y: 133, distance: 7.6
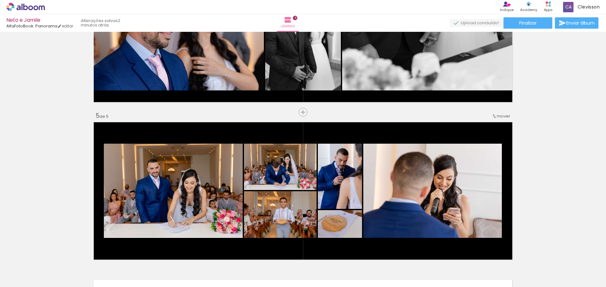
scroll to position [581, 0]
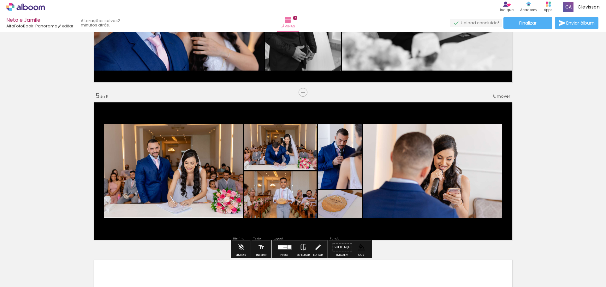
click at [274, 198] on quentale-photo at bounding box center [280, 195] width 73 height 47
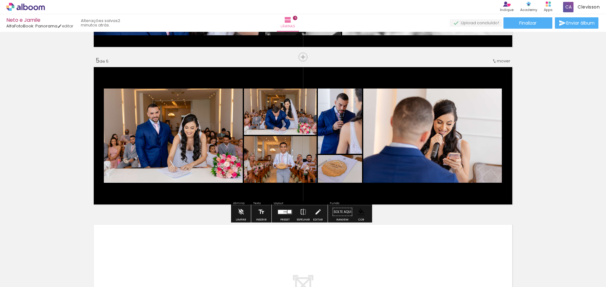
scroll to position [612, 0]
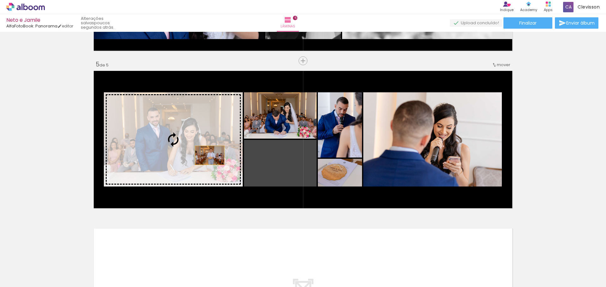
drag, startPoint x: 269, startPoint y: 165, endPoint x: 207, endPoint y: 156, distance: 62.6
click at [0, 0] on slot at bounding box center [0, 0] width 0 height 0
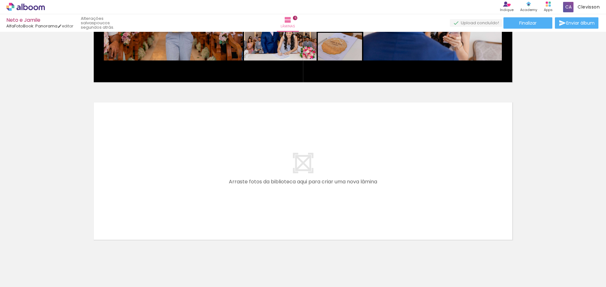
scroll to position [755, 0]
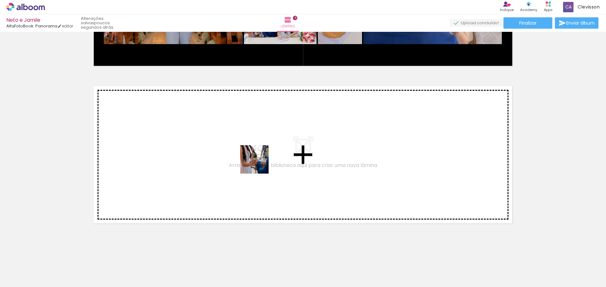
drag, startPoint x: 252, startPoint y: 273, endPoint x: 287, endPoint y: 270, distance: 35.5
click at [263, 136] on quentale-workspace at bounding box center [303, 143] width 606 height 287
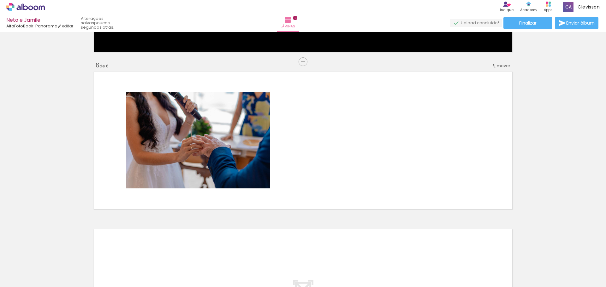
scroll to position [770, 0]
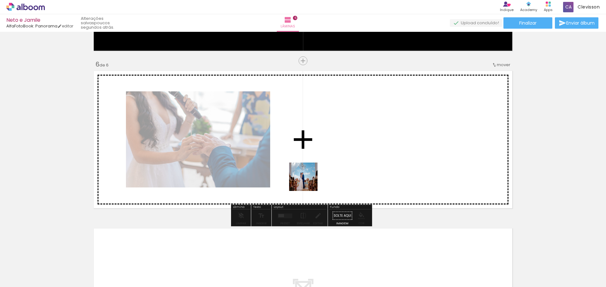
drag, startPoint x: 277, startPoint y: 272, endPoint x: 338, endPoint y: 144, distance: 142.0
click at [338, 144] on quentale-workspace at bounding box center [303, 143] width 606 height 287
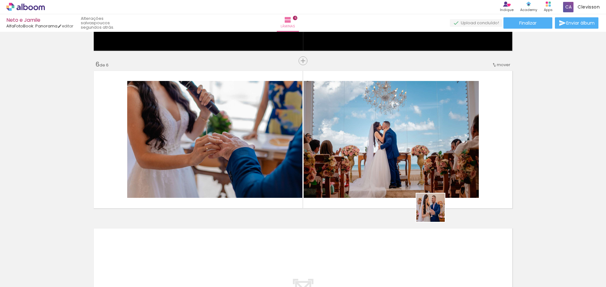
drag, startPoint x: 428, startPoint y: 275, endPoint x: 445, endPoint y: 185, distance: 91.5
click at [444, 184] on quentale-workspace at bounding box center [303, 143] width 606 height 287
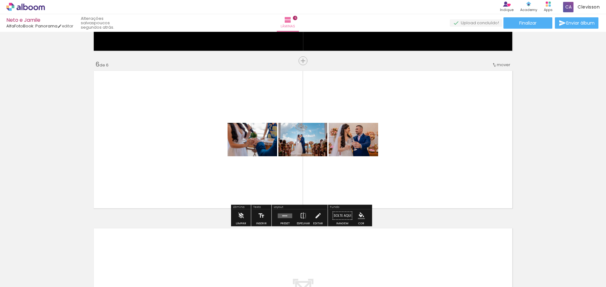
click at [282, 223] on div "Preset" at bounding box center [284, 223] width 9 height 3
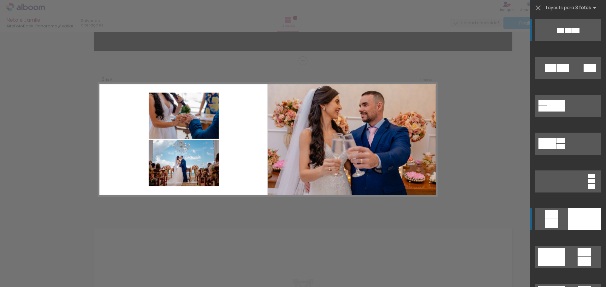
click at [563, 221] on quentale-layouter at bounding box center [568, 220] width 66 height 22
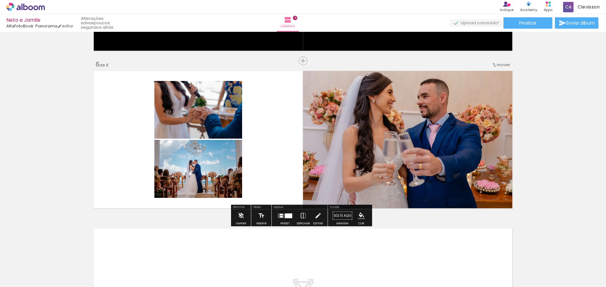
click at [285, 214] on div at bounding box center [288, 216] width 7 height 5
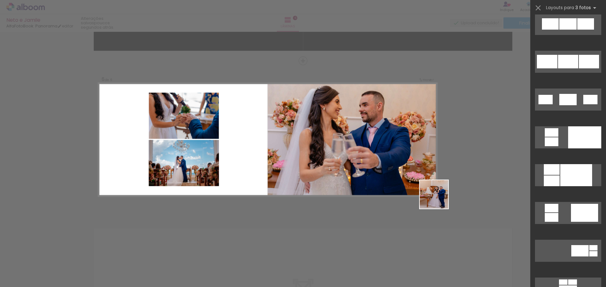
scroll to position [189, 0]
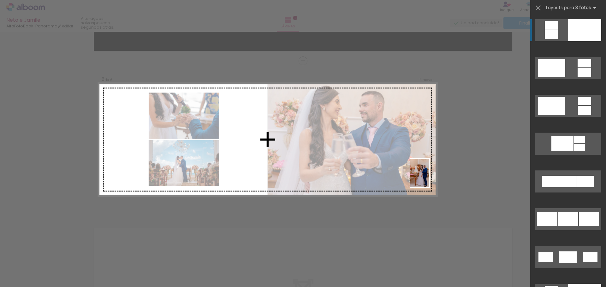
drag, startPoint x: 452, startPoint y: 271, endPoint x: 410, endPoint y: 161, distance: 117.7
click at [410, 161] on quentale-workspace at bounding box center [303, 143] width 606 height 287
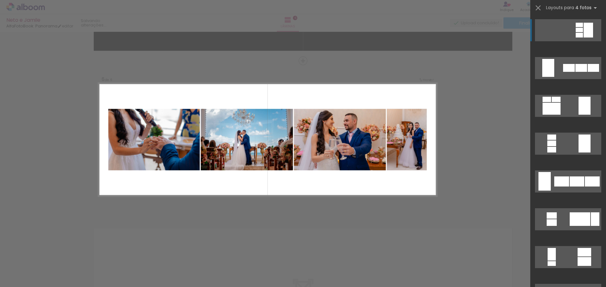
scroll to position [0, 0]
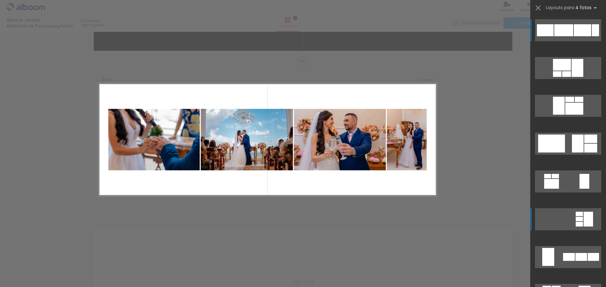
click at [579, 37] on quentale-layouter at bounding box center [568, 30] width 66 height 22
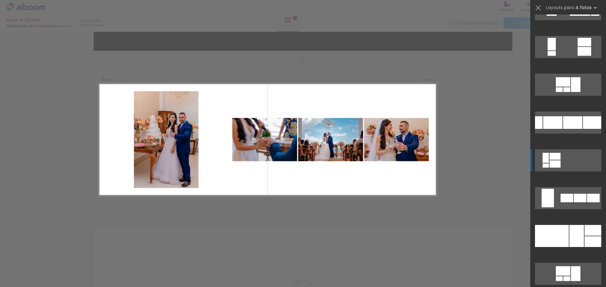
scroll to position [410, 0]
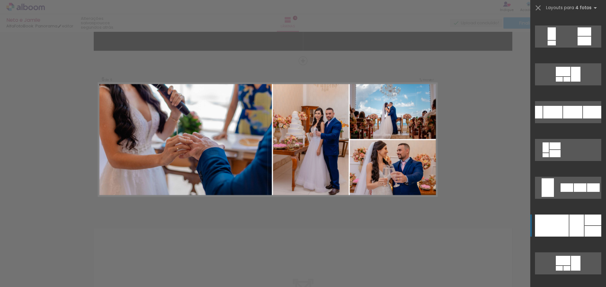
click at [565, 218] on div at bounding box center [552, 226] width 34 height 22
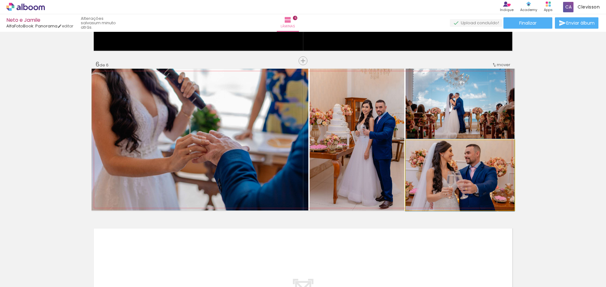
click at [448, 178] on quentale-photo at bounding box center [459, 175] width 109 height 70
click at [444, 177] on quentale-photo at bounding box center [459, 175] width 109 height 70
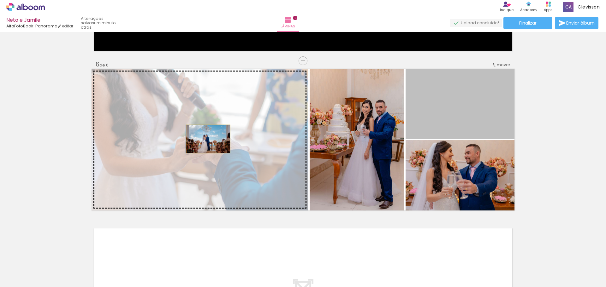
drag, startPoint x: 460, startPoint y: 116, endPoint x: 206, endPoint y: 139, distance: 255.7
click at [0, 0] on slot at bounding box center [0, 0] width 0 height 0
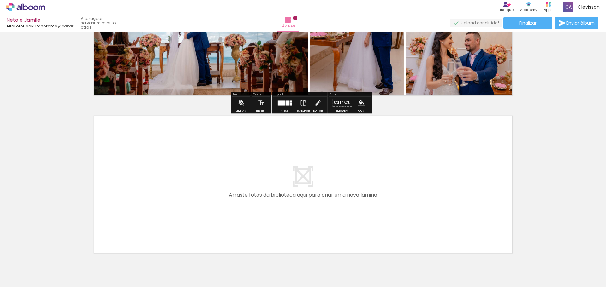
scroll to position [913, 0]
